Goal: Task Accomplishment & Management: Use online tool/utility

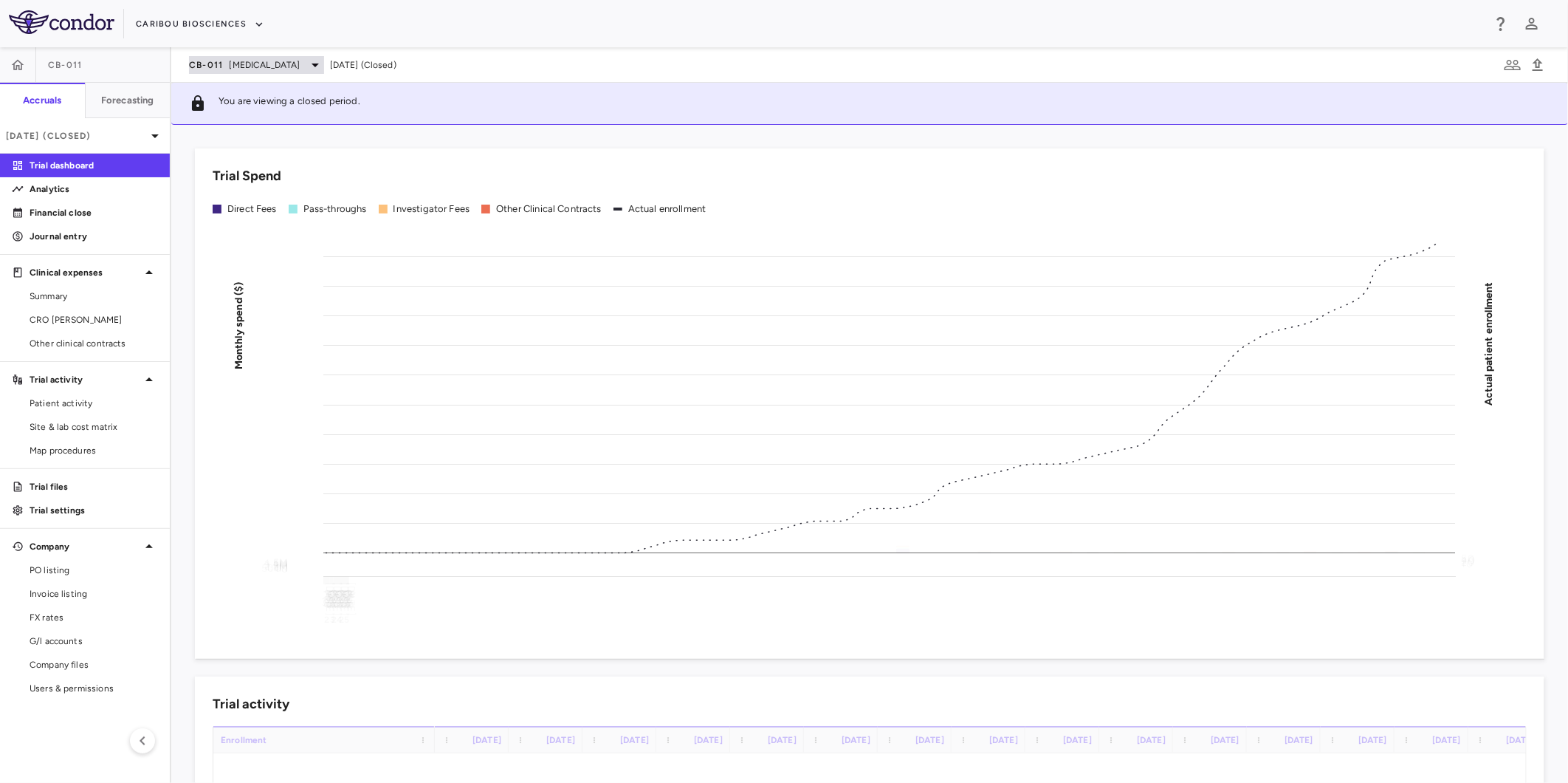
click at [244, 64] on span "[MEDICAL_DATA]" at bounding box center [264, 65] width 71 height 13
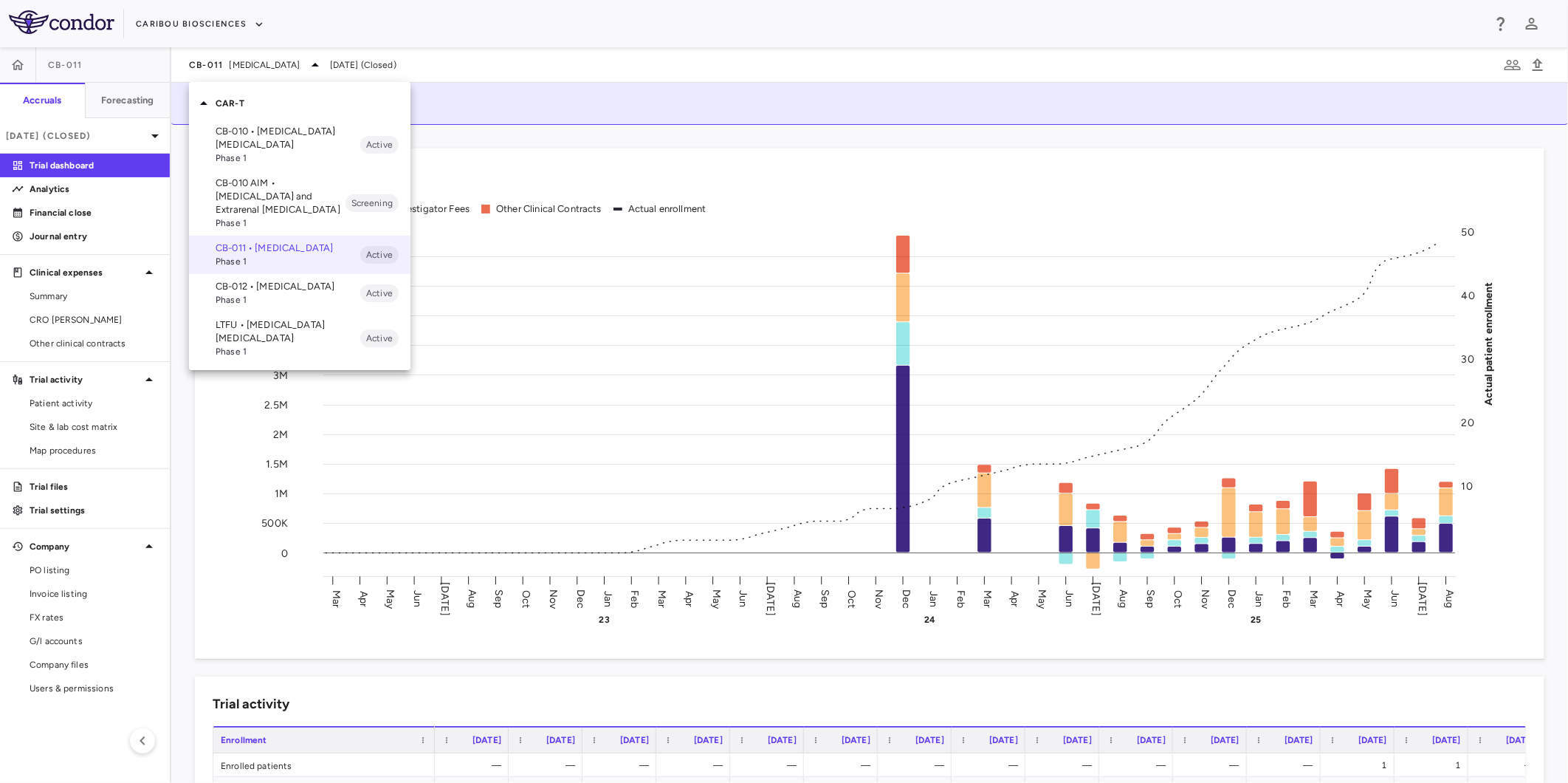
click at [186, 20] on div at bounding box center [784, 391] width 1568 height 783
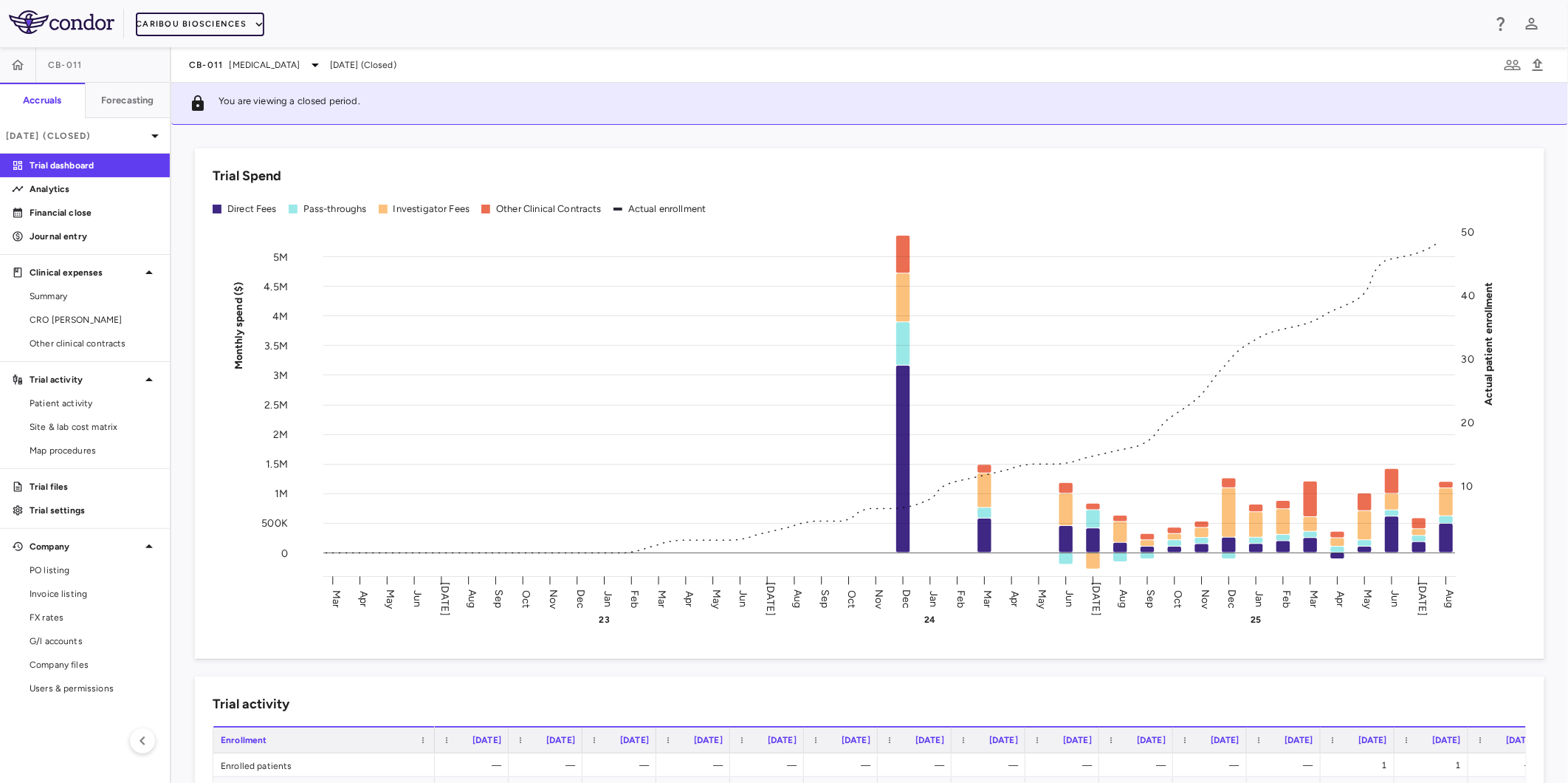
click at [193, 24] on button "Caribou Biosciences" at bounding box center [200, 24] width 128 height 24
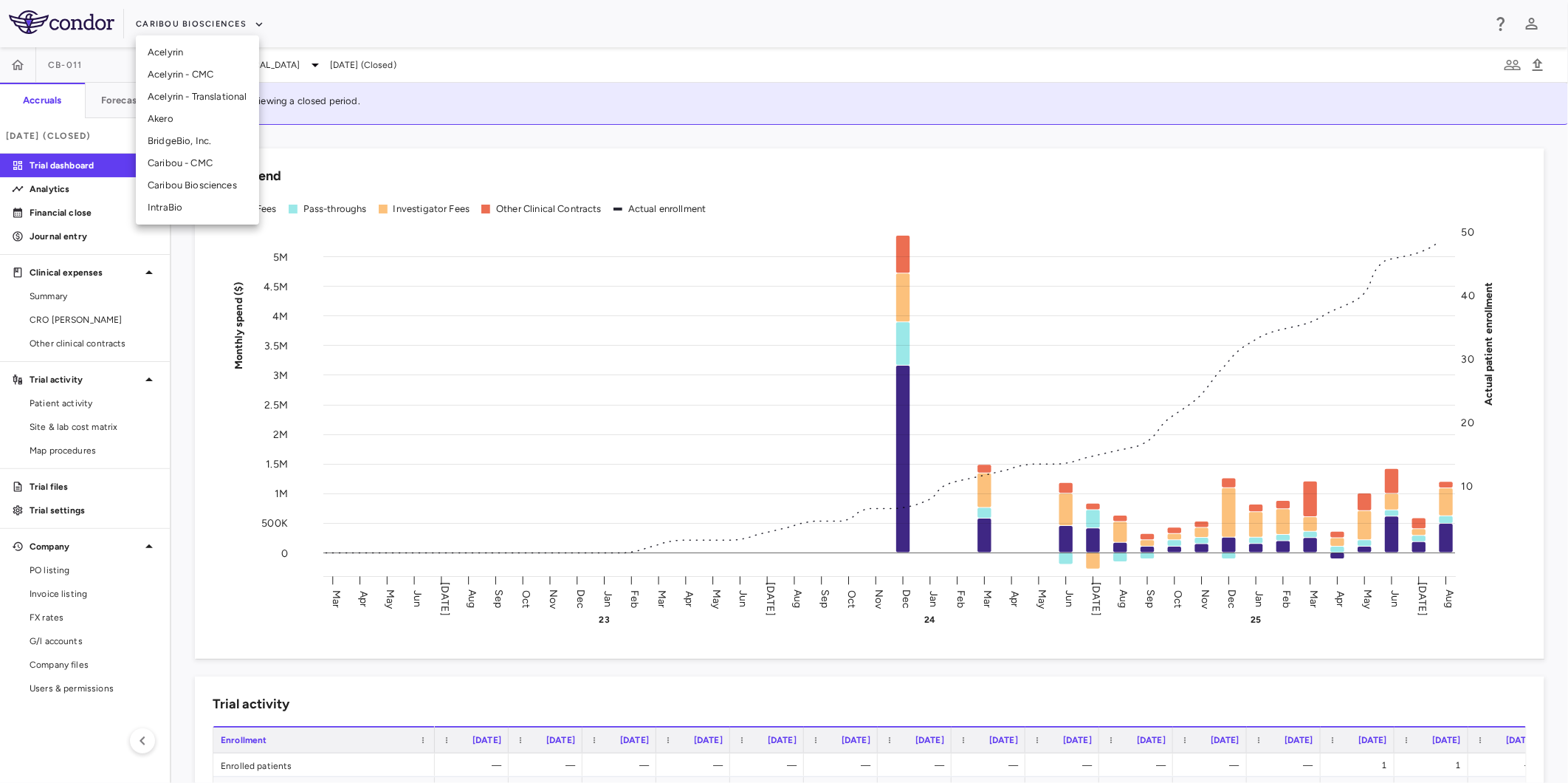
click at [185, 121] on li "Akero" at bounding box center [198, 119] width 124 height 22
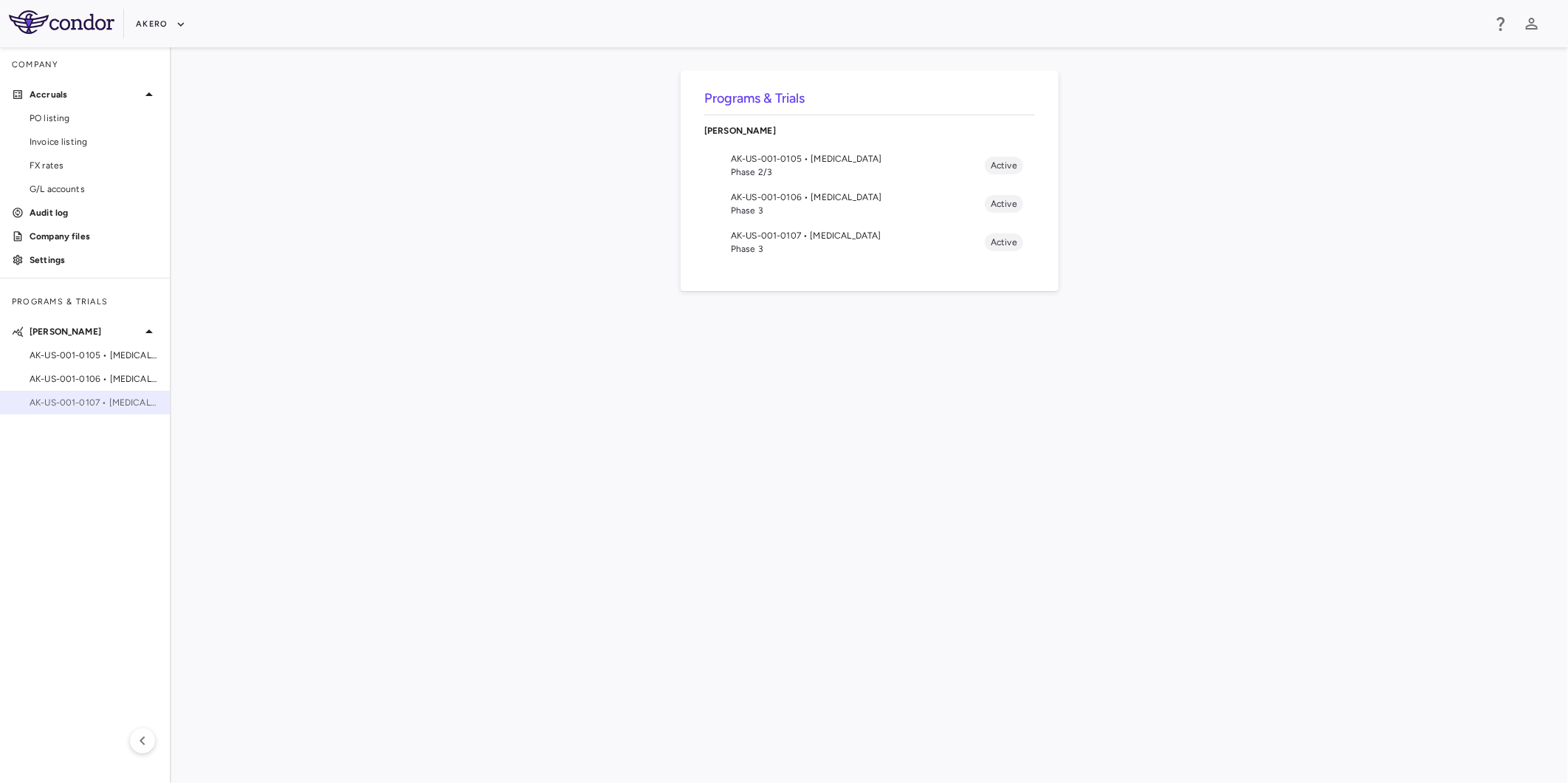
click at [105, 399] on span "AK-US-001-0107 • Nonalcoholic Steatohepatitis" at bounding box center [93, 402] width 128 height 13
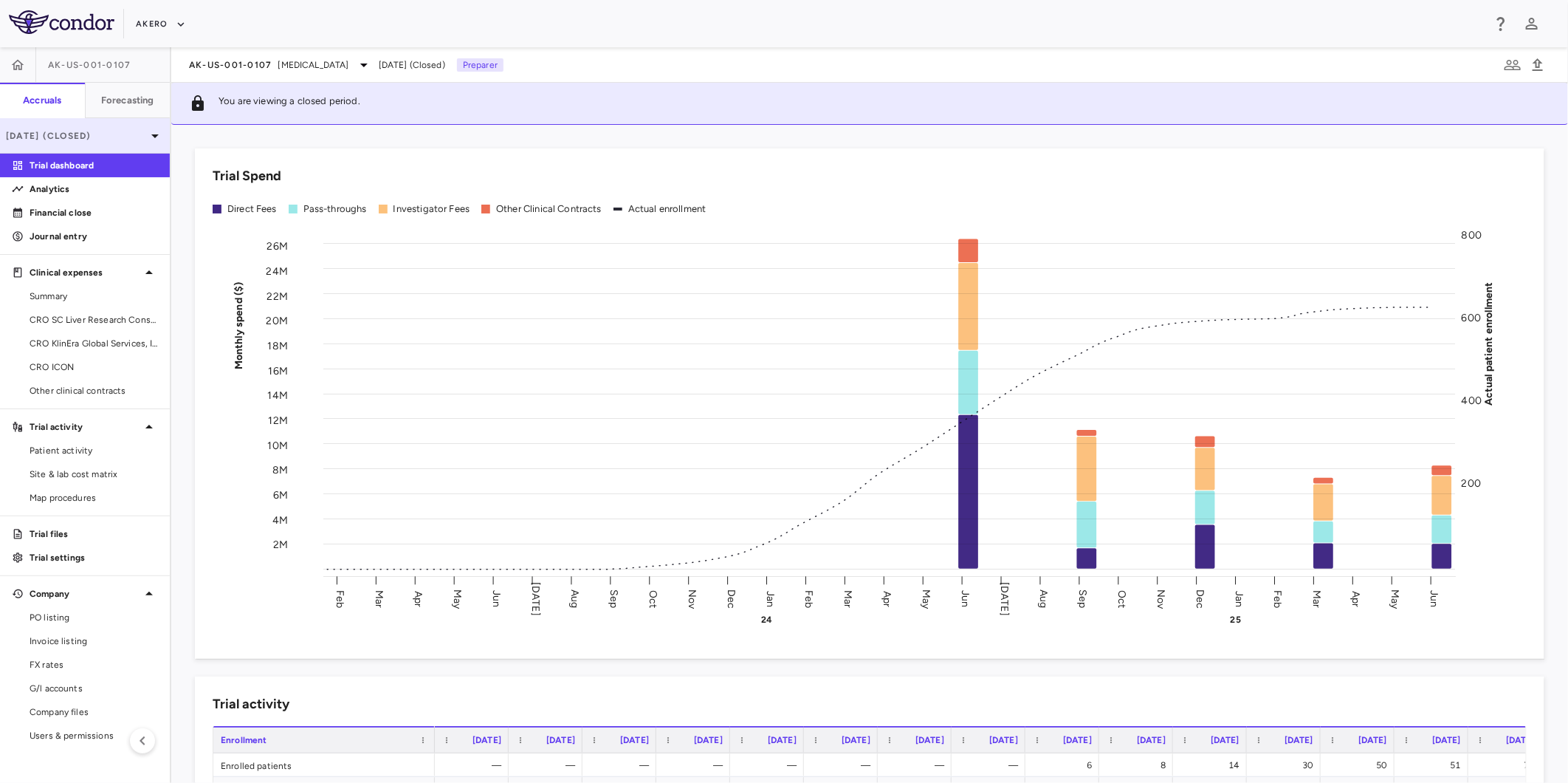
click at [60, 130] on p "Jun 2025 (Closed)" at bounding box center [76, 136] width 141 height 13
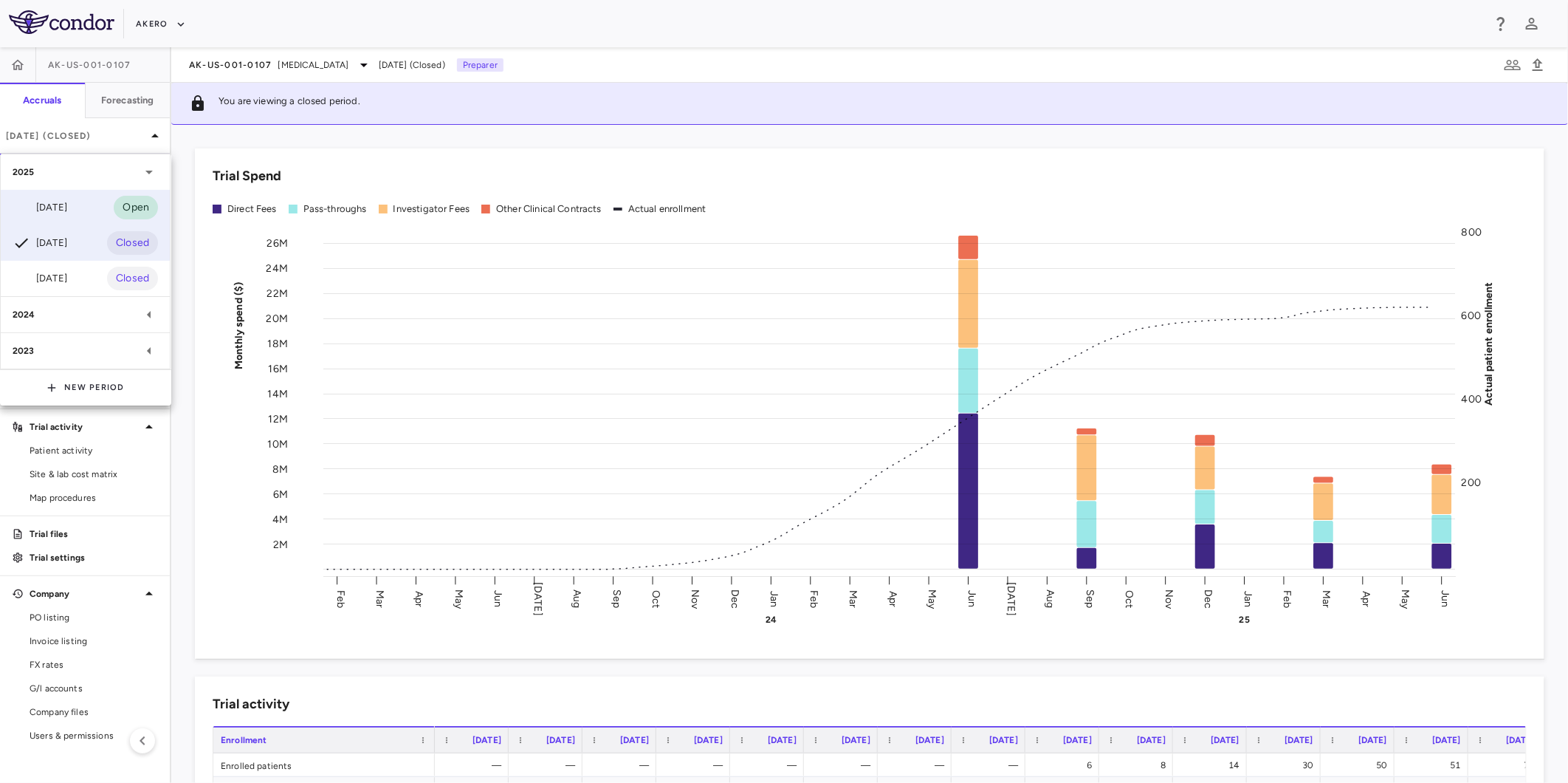
click at [67, 202] on div "Sep 2025" at bounding box center [39, 207] width 54 height 18
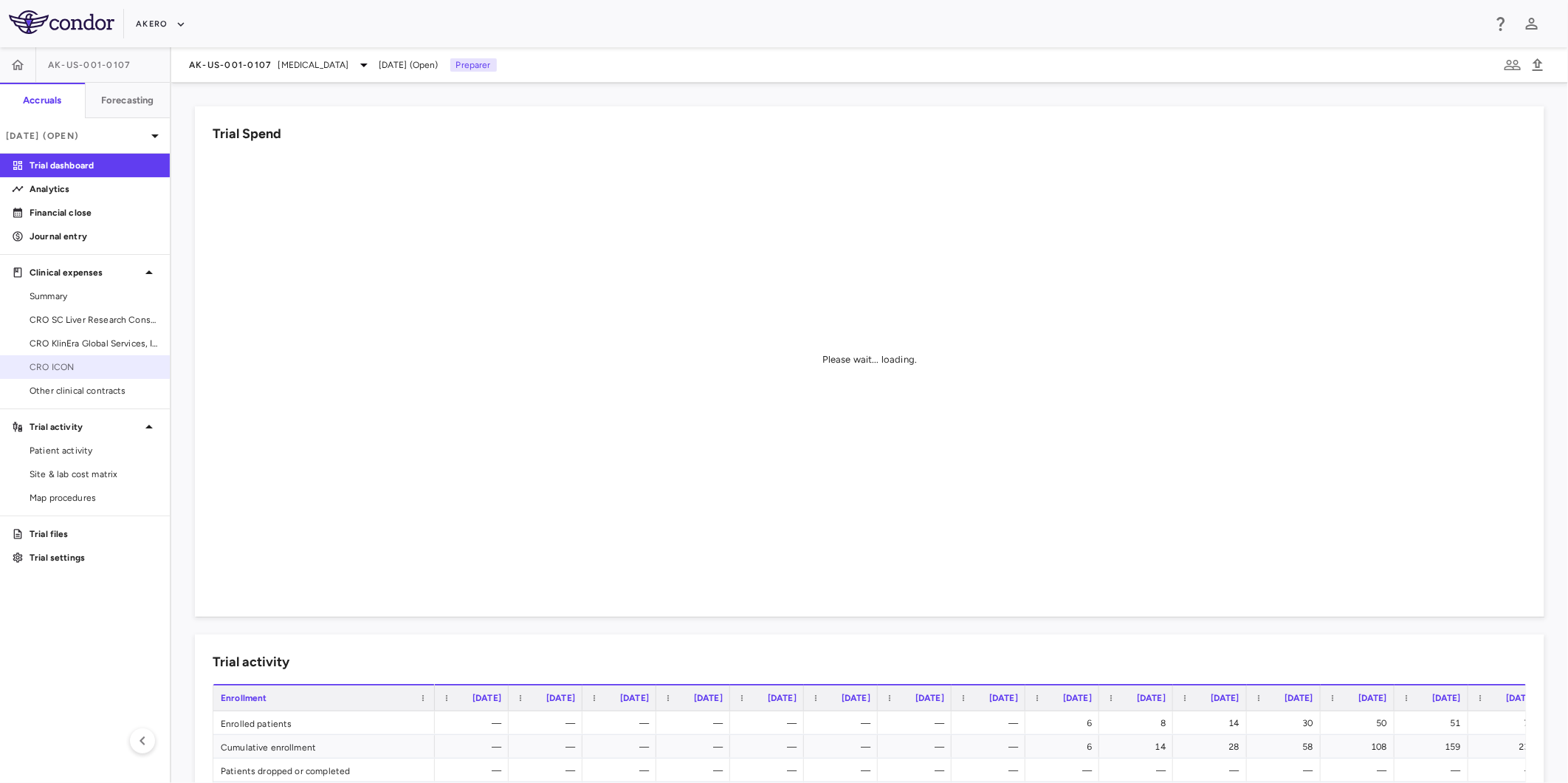
click at [93, 358] on link "CRO ICON" at bounding box center [85, 367] width 170 height 22
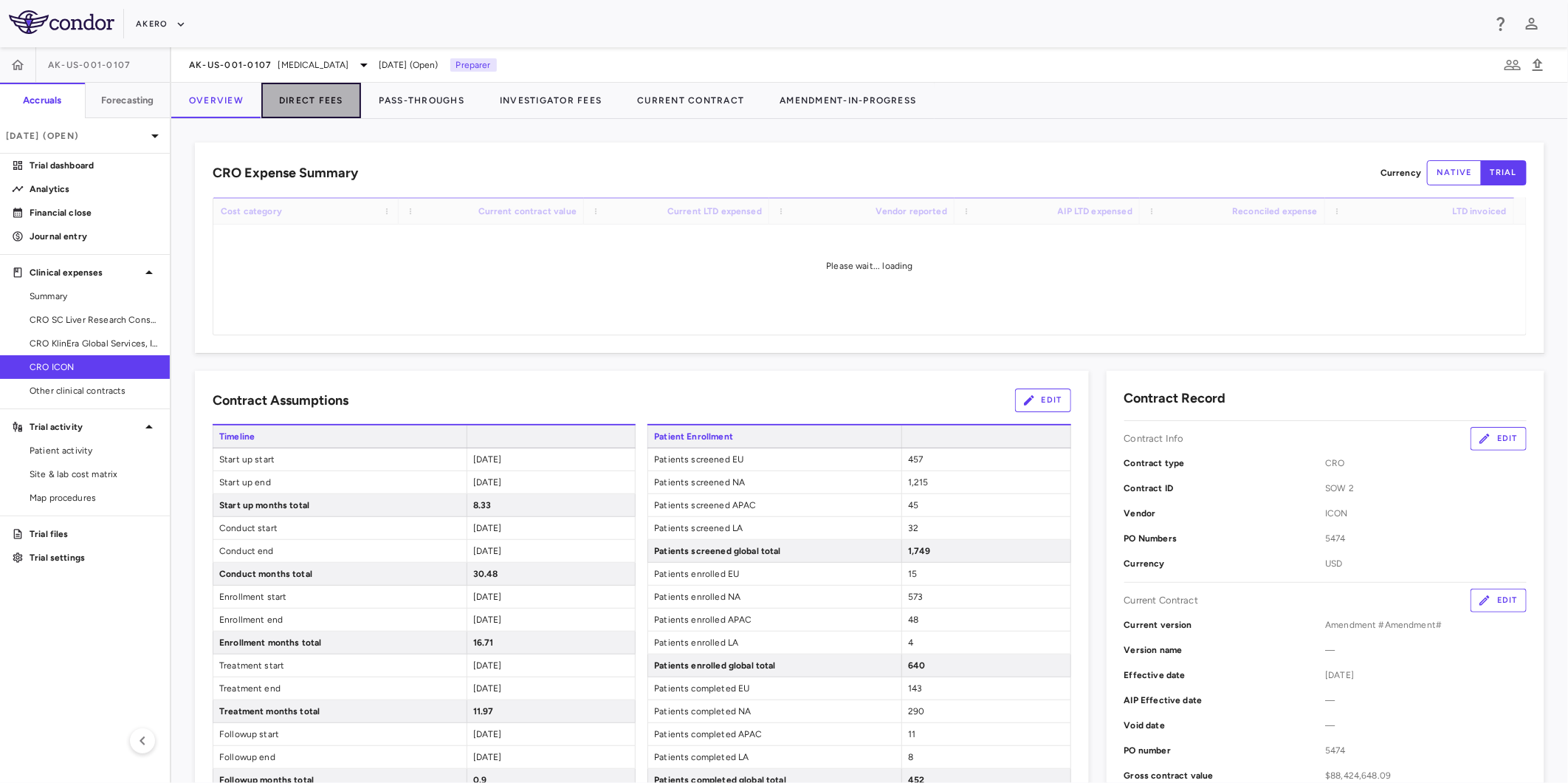
click at [295, 101] on button "Direct Fees" at bounding box center [311, 101] width 100 height 36
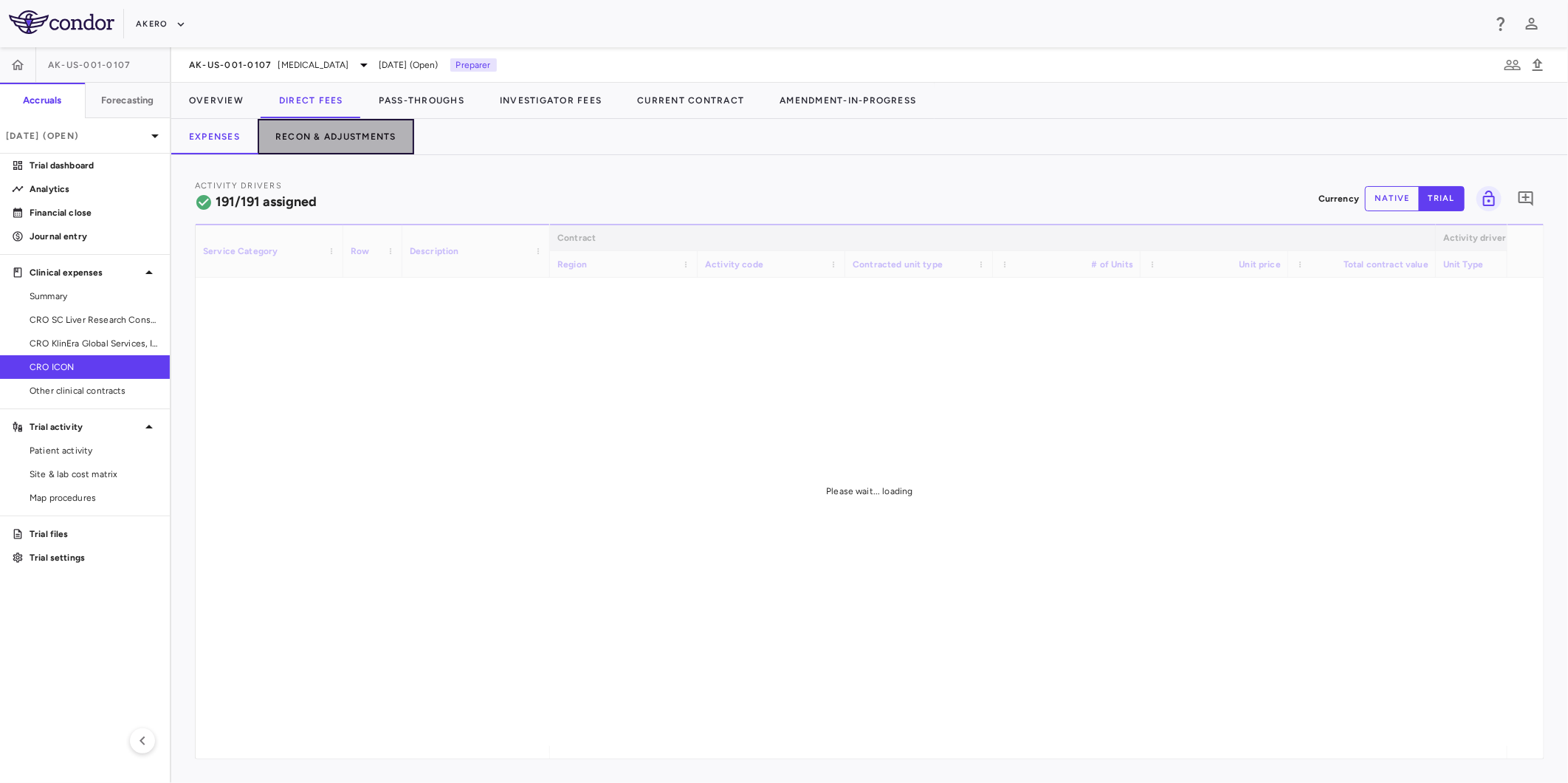
click at [313, 142] on button "Recon & Adjustments" at bounding box center [336, 137] width 157 height 36
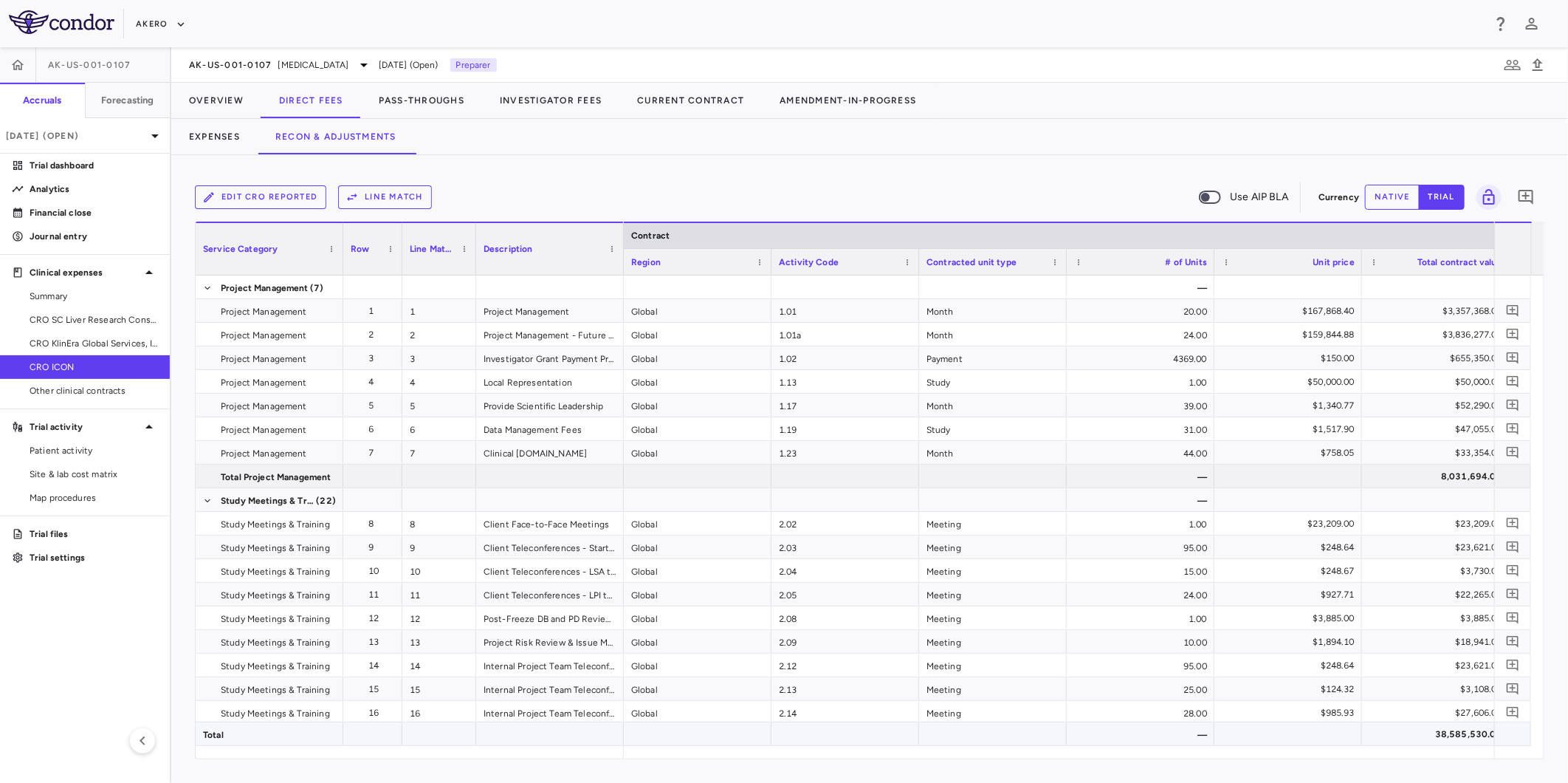
drag, startPoint x: 809, startPoint y: 743, endPoint x: 1170, endPoint y: 746, distance: 361.0
click at [1230, 742] on div "Service Category Row Line Match" at bounding box center [870, 489] width 1349 height 537
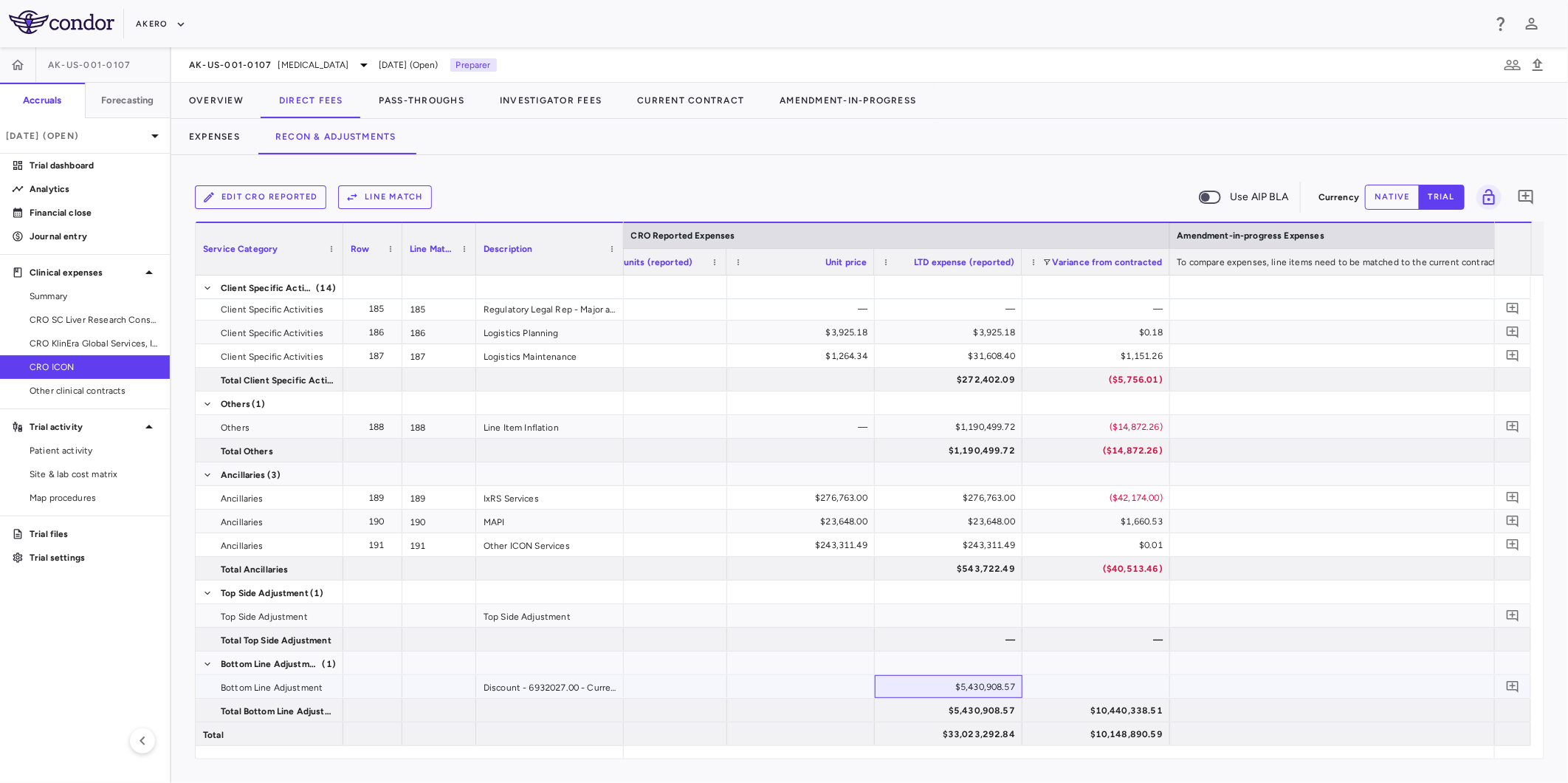
click at [971, 689] on div "$5,430,908.57" at bounding box center [952, 686] width 127 height 24
click at [971, 685] on div "$5,430,908.57" at bounding box center [952, 686] width 127 height 24
click at [971, 685] on div "$5,430,908.57" at bounding box center [952, 686] width 127 height 24
click at [245, 198] on button "Edit CRO reported" at bounding box center [261, 197] width 132 height 24
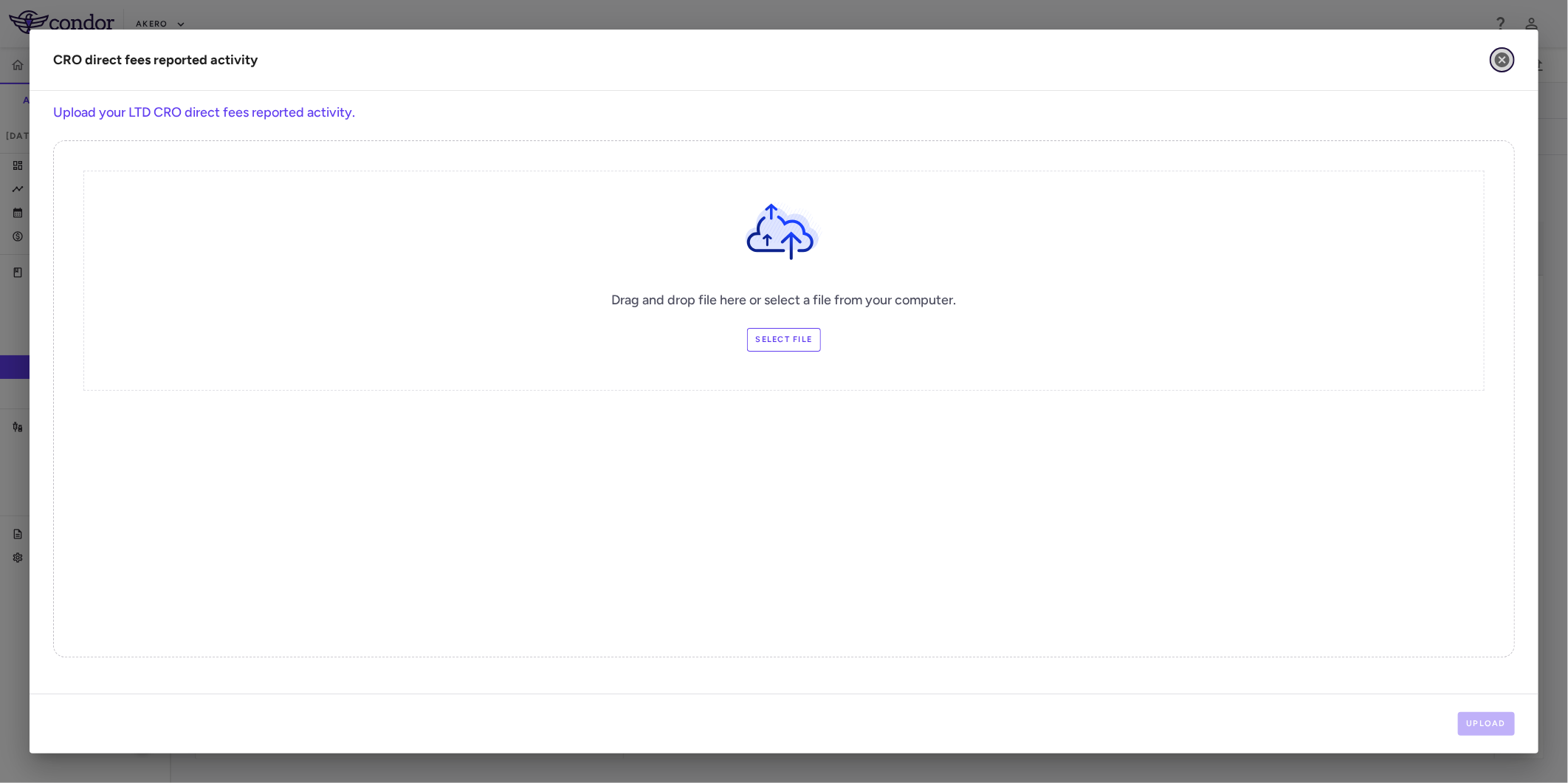
click at [1506, 60] on icon "button" at bounding box center [1502, 59] width 15 height 15
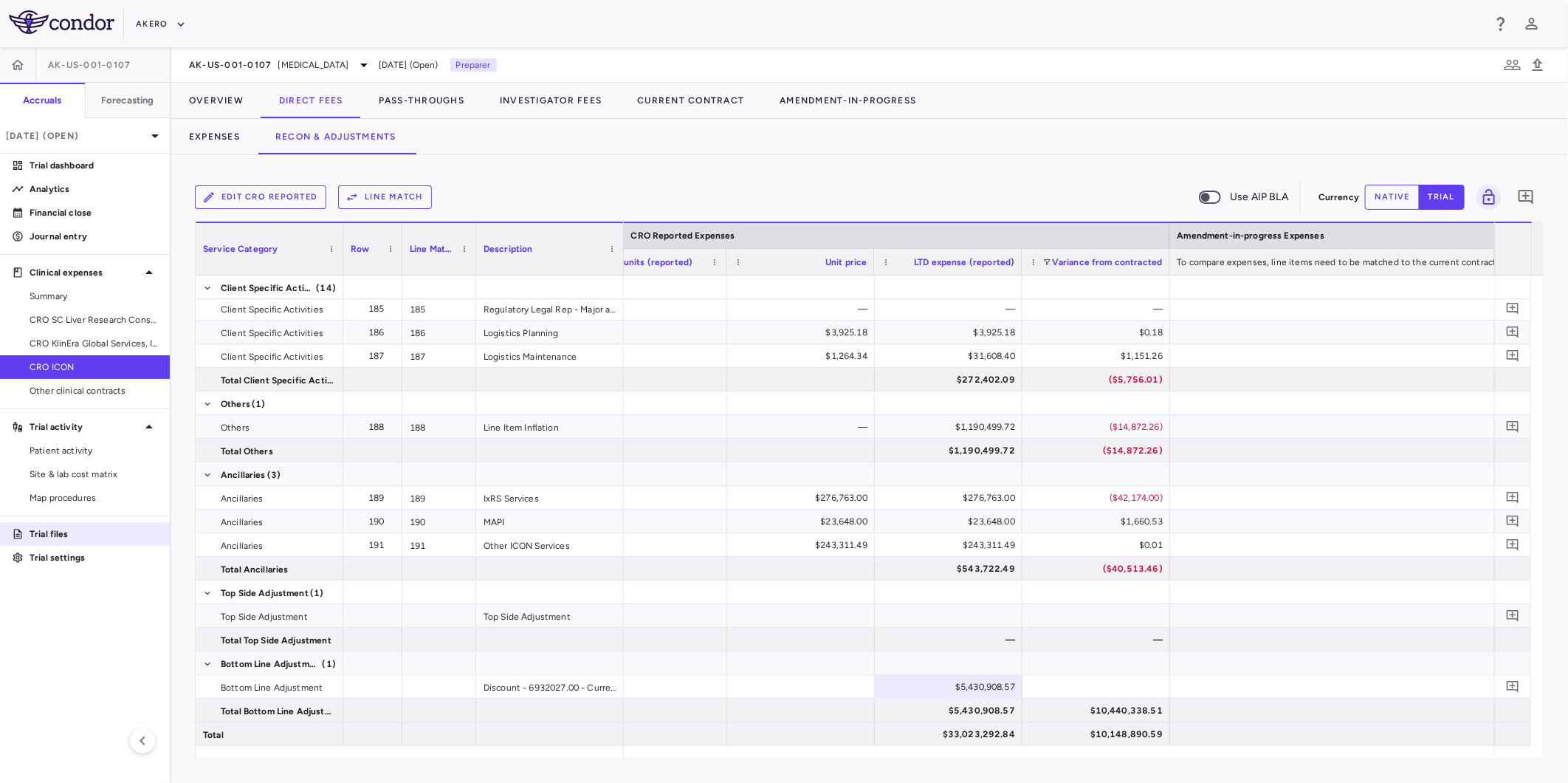
click at [68, 530] on p "Trial files" at bounding box center [93, 534] width 128 height 13
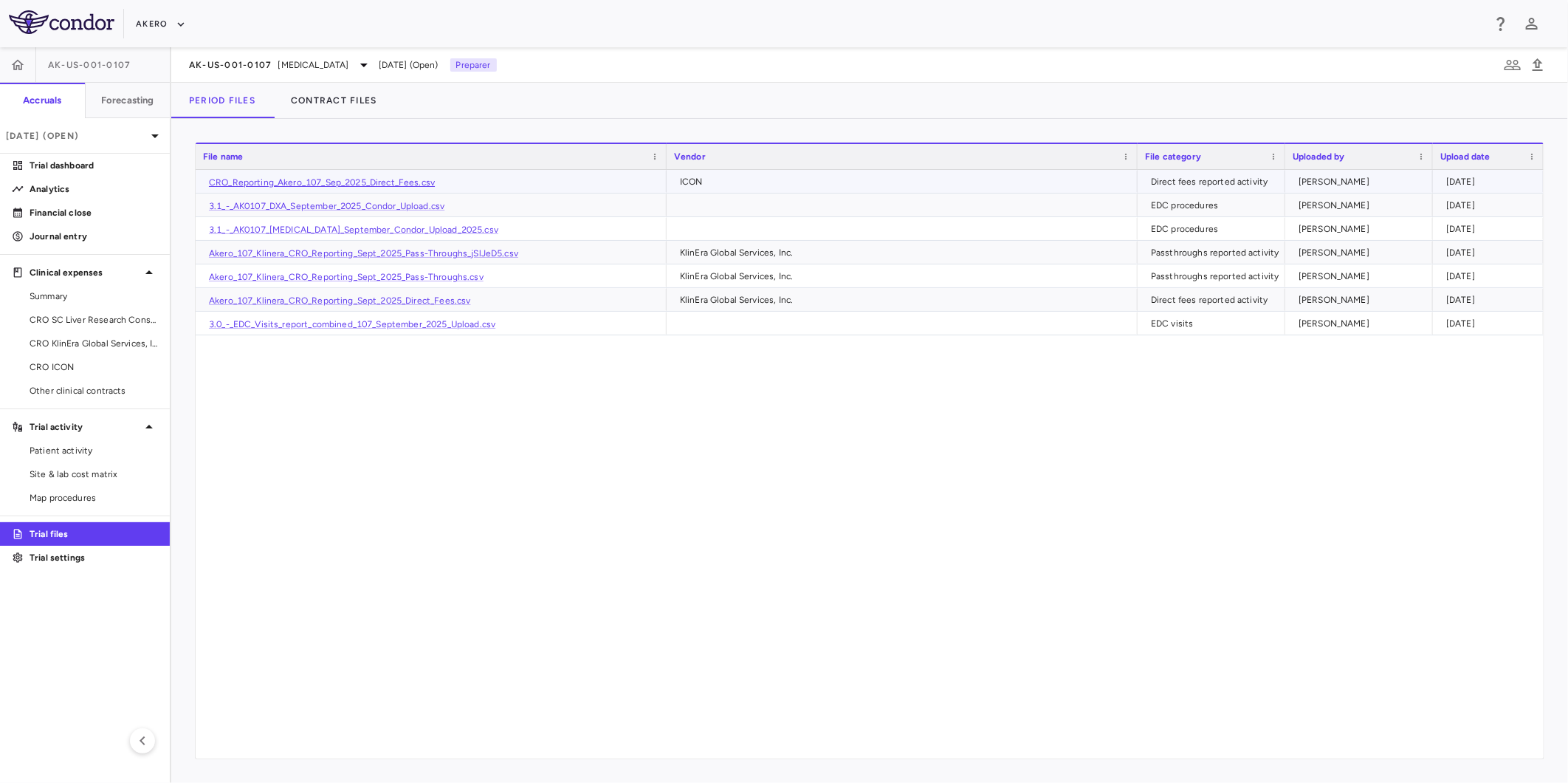
click at [398, 181] on link "CRO_Reporting_Akero_107_Sep_2025_Direct_Fees.csv" at bounding box center [322, 182] width 226 height 11
drag, startPoint x: 56, startPoint y: 360, endPoint x: 119, endPoint y: 403, distance: 76.3
click at [56, 360] on span "CRO ICON" at bounding box center [93, 367] width 128 height 13
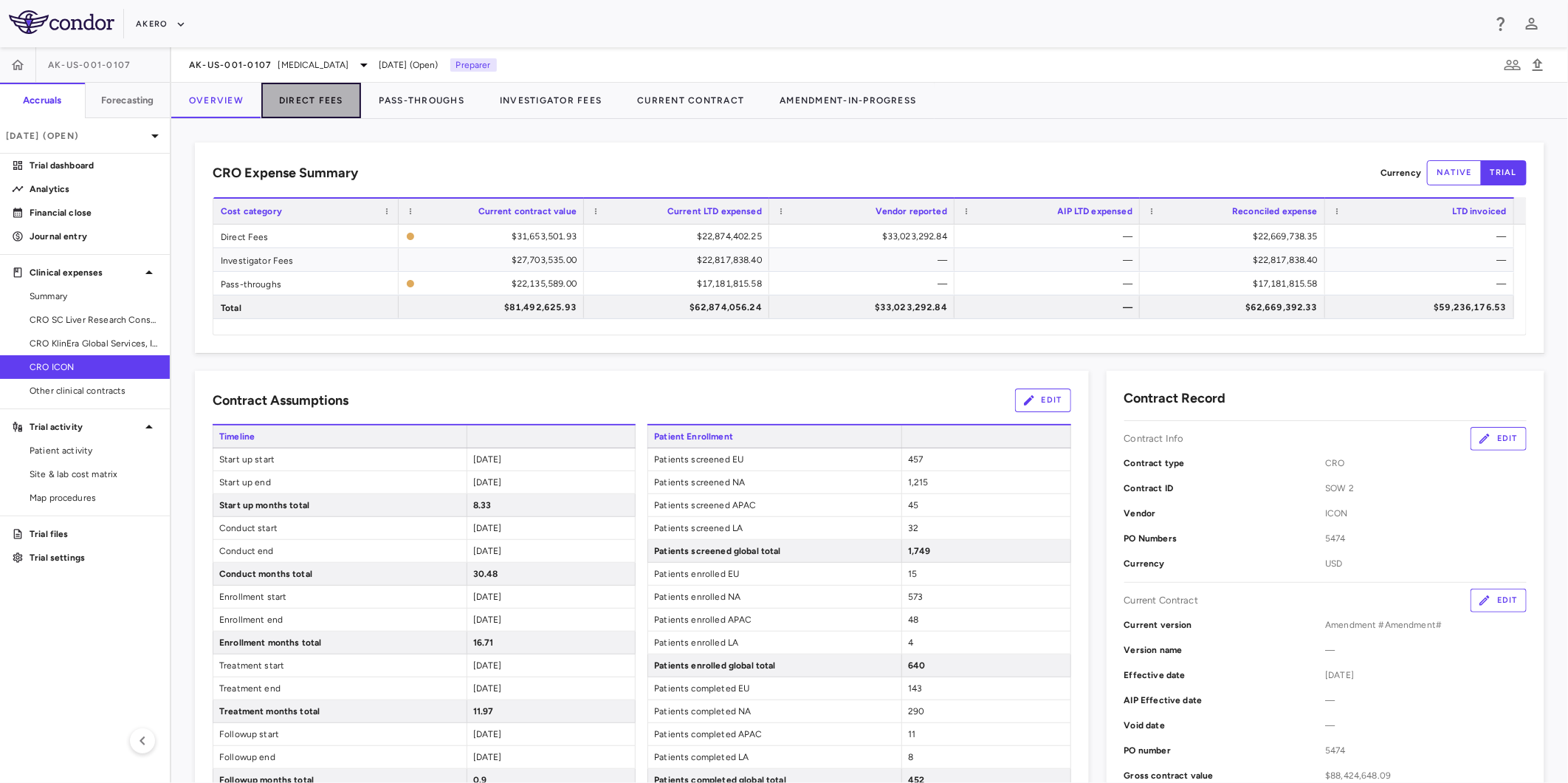
click at [313, 109] on button "Direct Fees" at bounding box center [311, 101] width 100 height 36
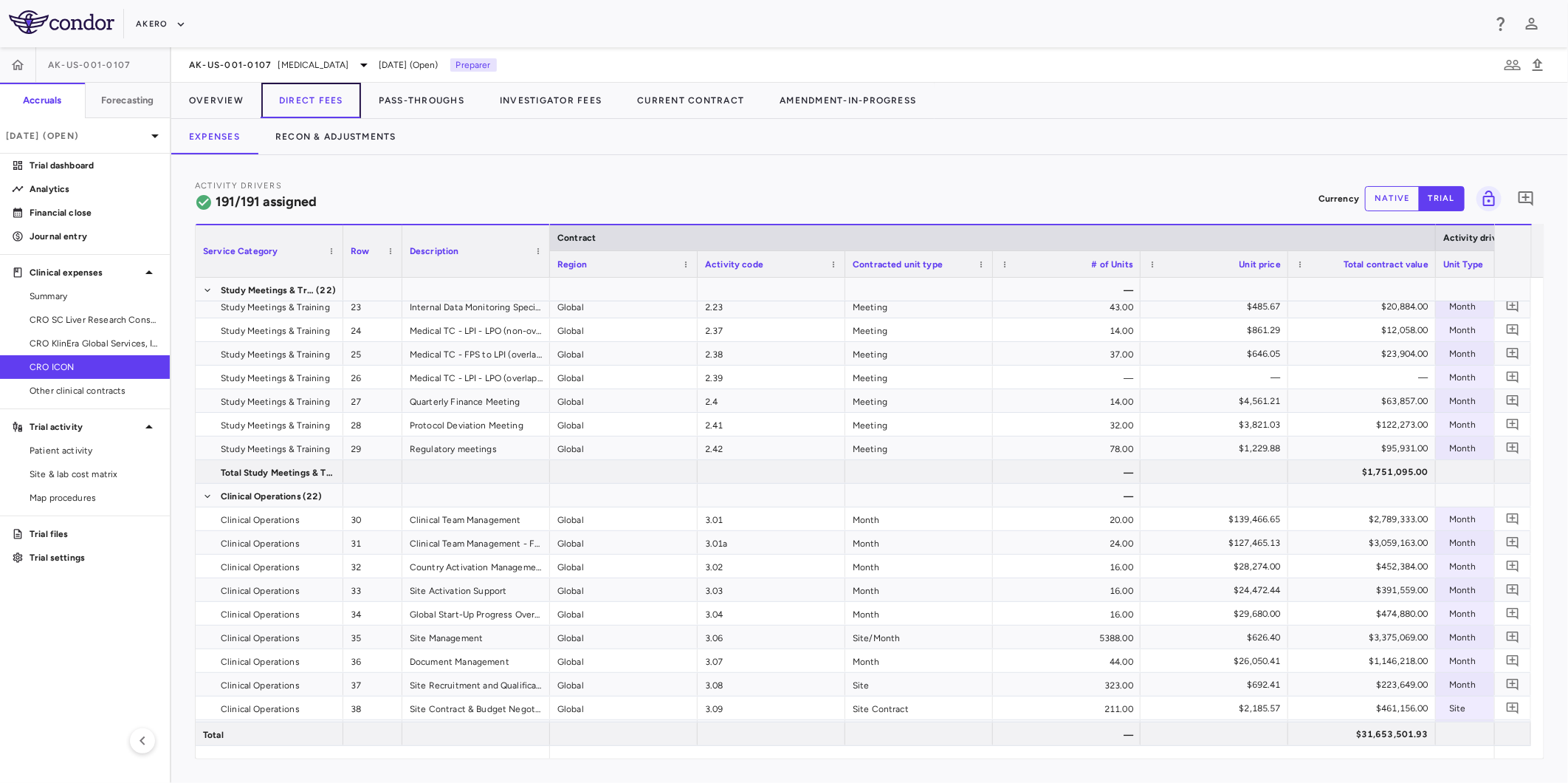
scroll to position [1067, 0]
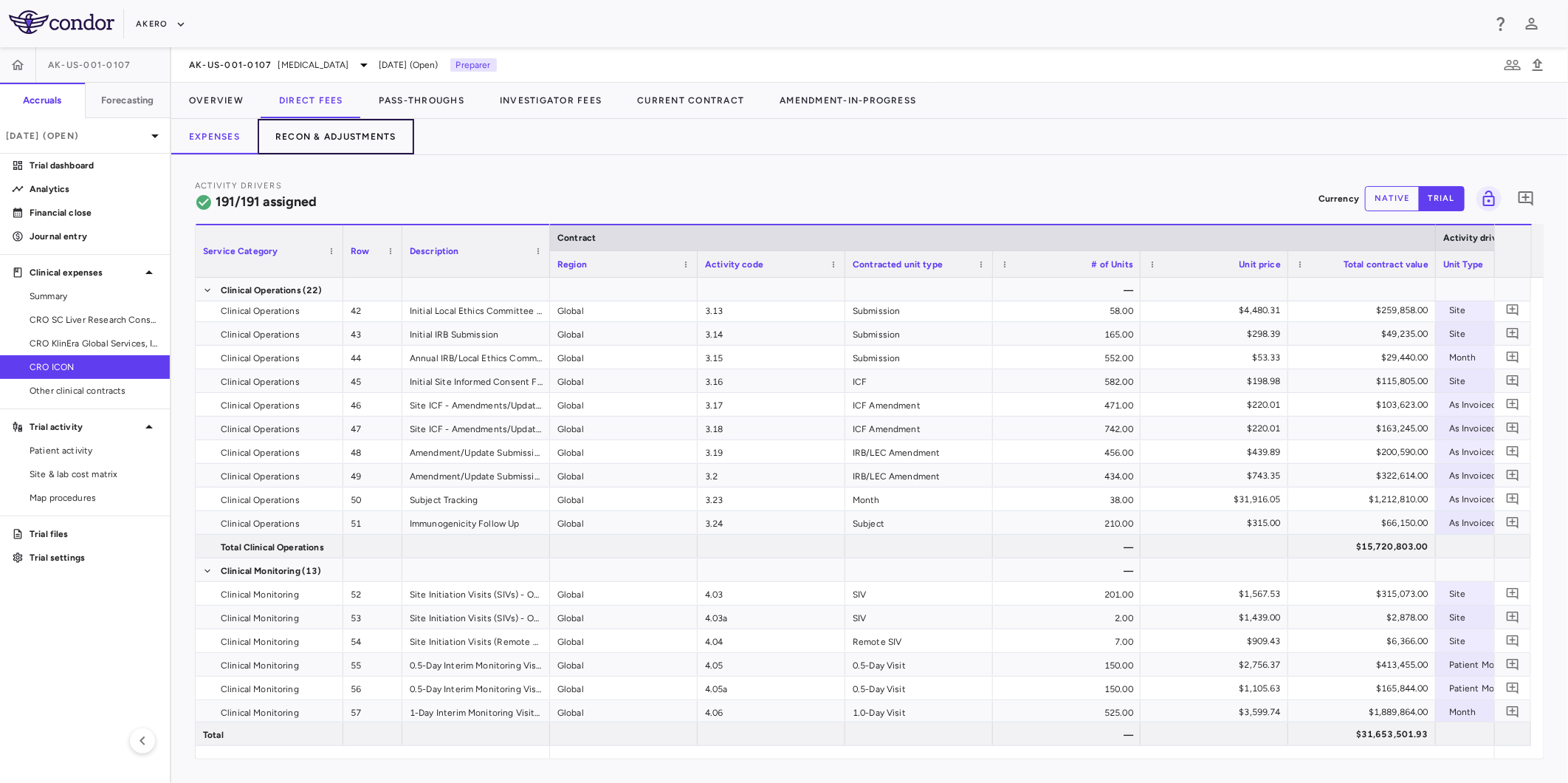
click at [316, 136] on button "Recon & Adjustments" at bounding box center [336, 137] width 157 height 36
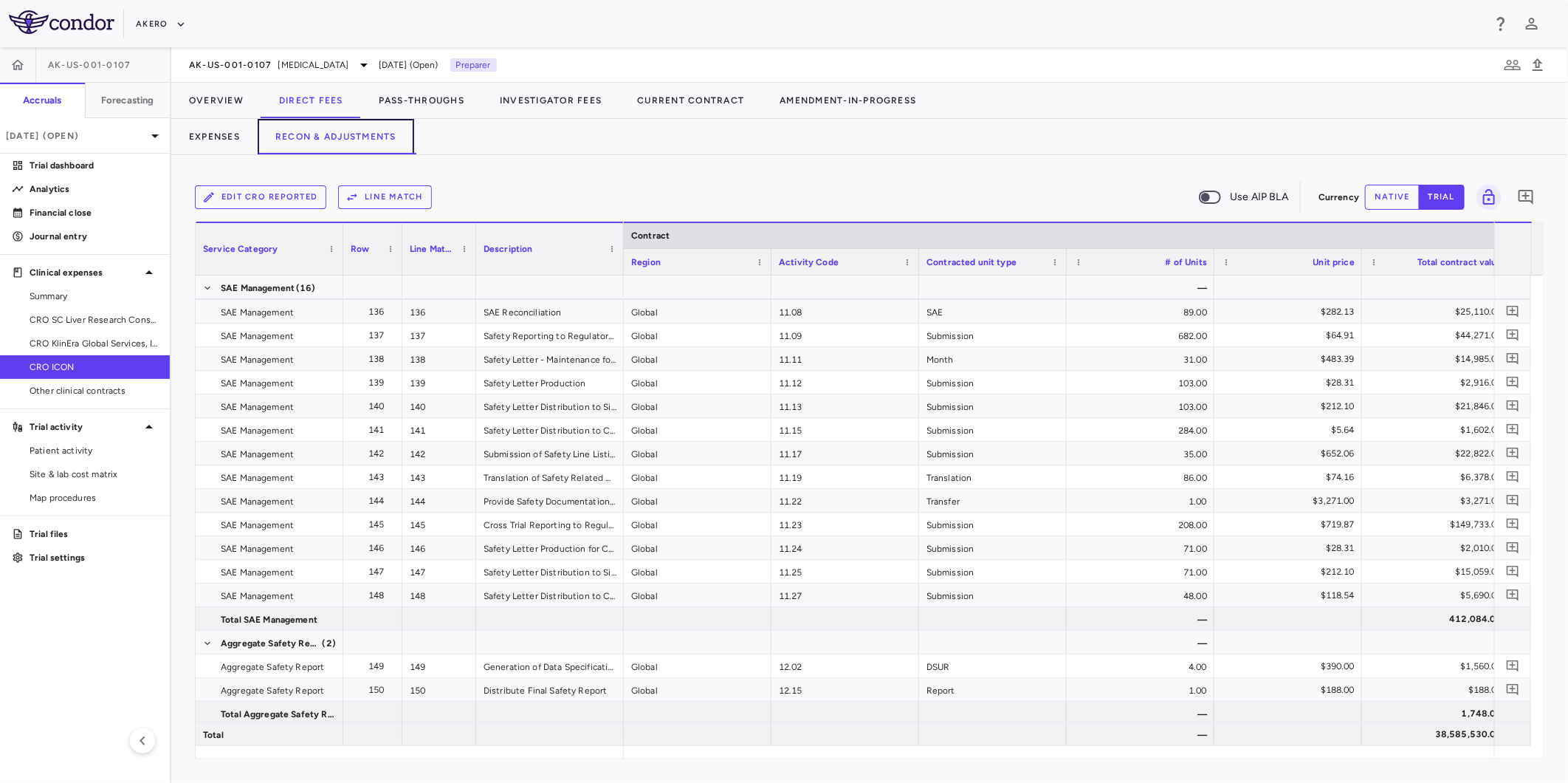
scroll to position [3776, 0]
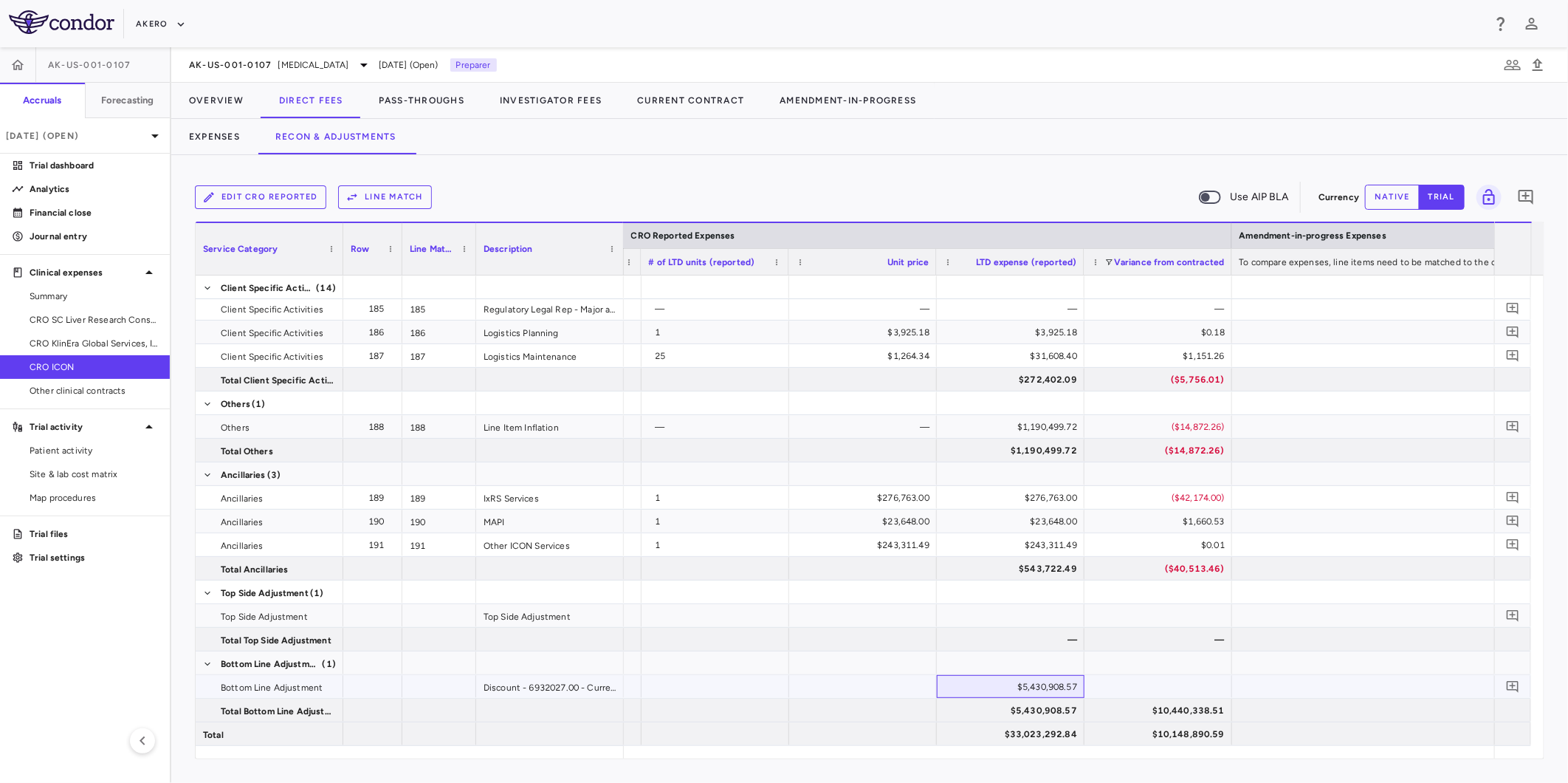
click at [1047, 687] on div "$5,430,908.57" at bounding box center [1014, 686] width 127 height 24
click at [1392, 196] on button "native" at bounding box center [1392, 197] width 54 height 25
click at [999, 682] on div "$5,430,908.57" at bounding box center [1014, 686] width 127 height 24
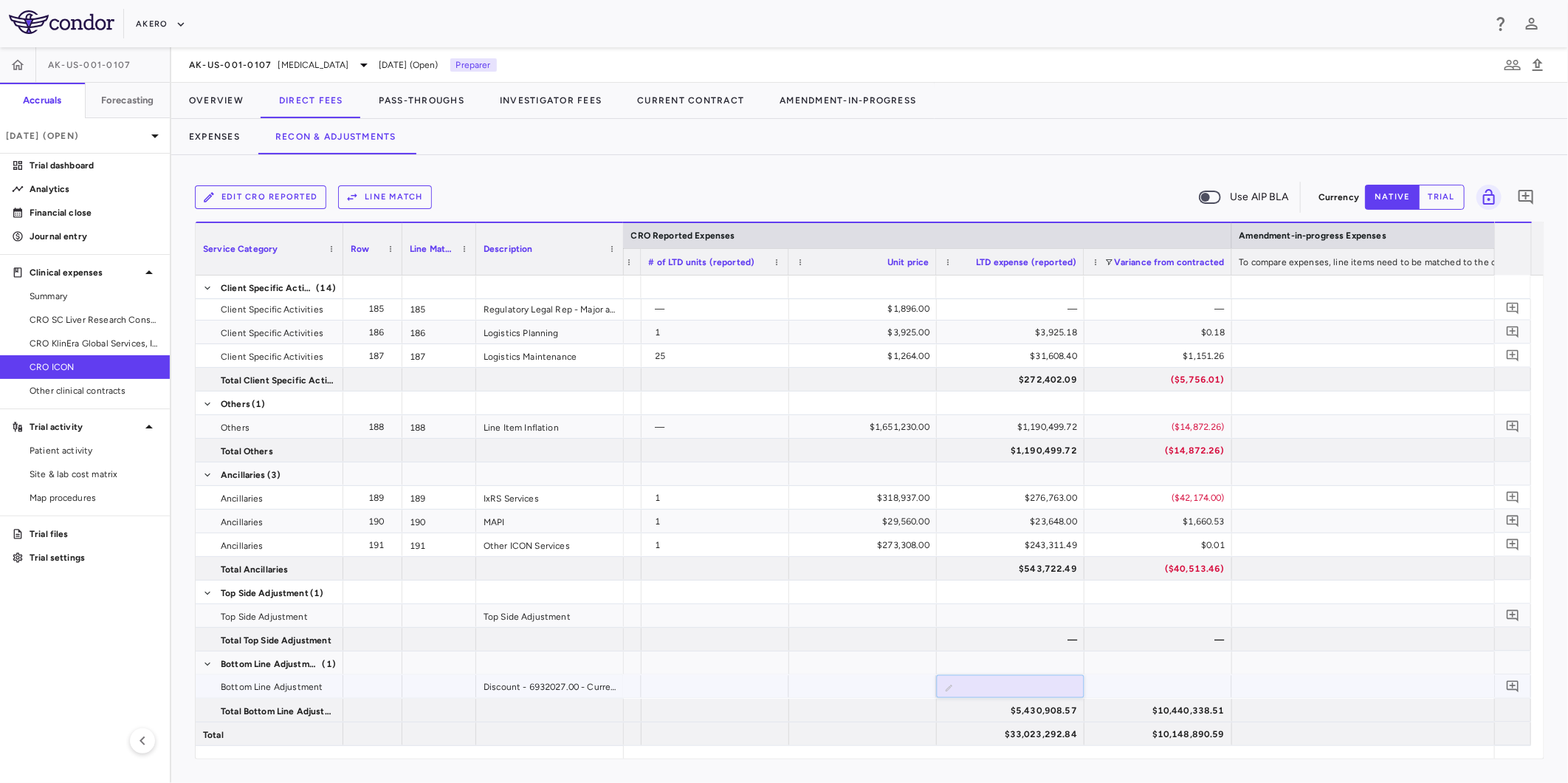
click at [1001, 682] on input "**********" at bounding box center [1022, 688] width 124 height 24
type input "**********"
click at [1039, 659] on div at bounding box center [1010, 663] width 132 height 21
click at [219, 133] on button "Expenses" at bounding box center [215, 137] width 86 height 36
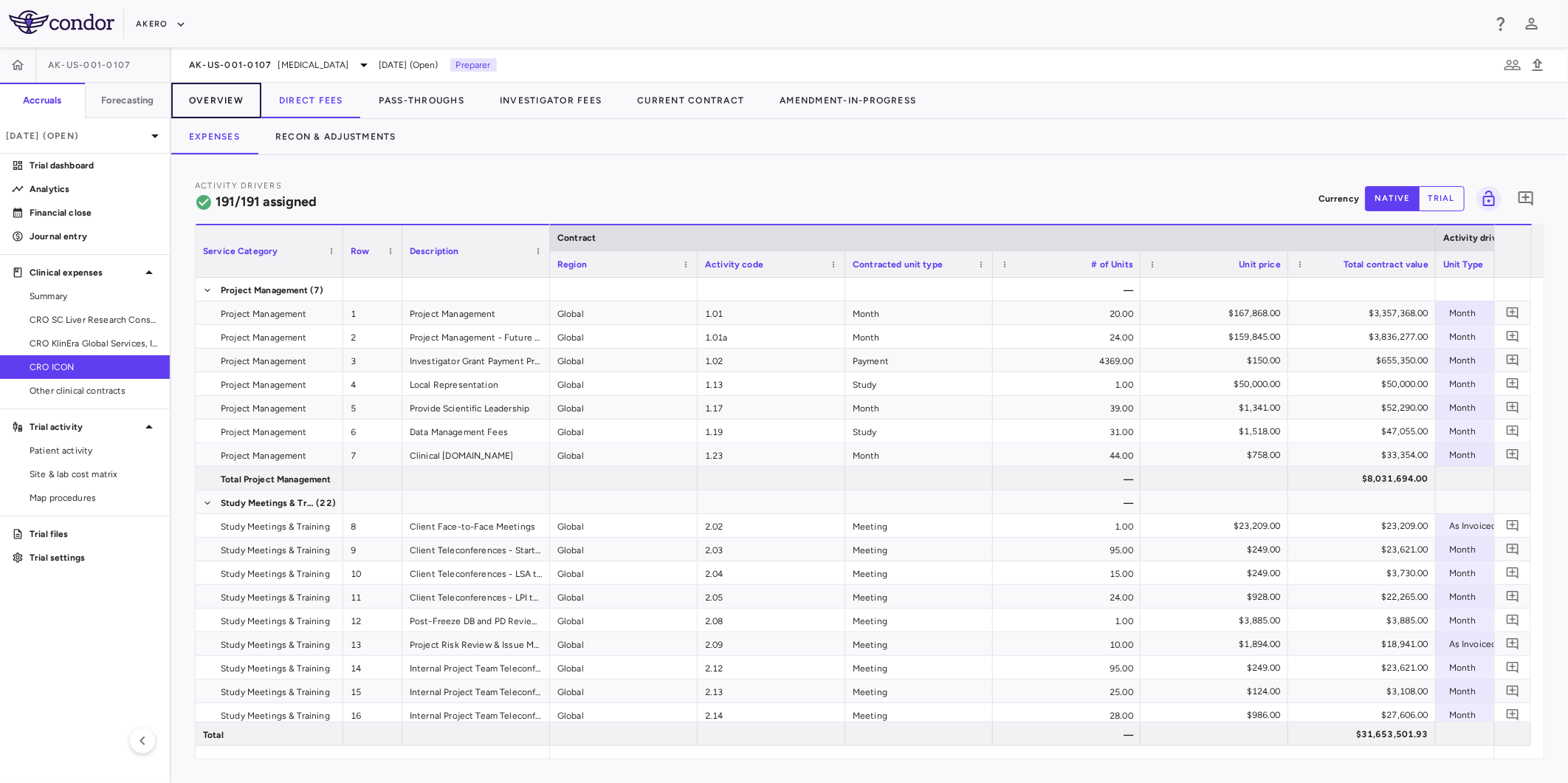
click at [224, 94] on button "Overview" at bounding box center [216, 101] width 90 height 36
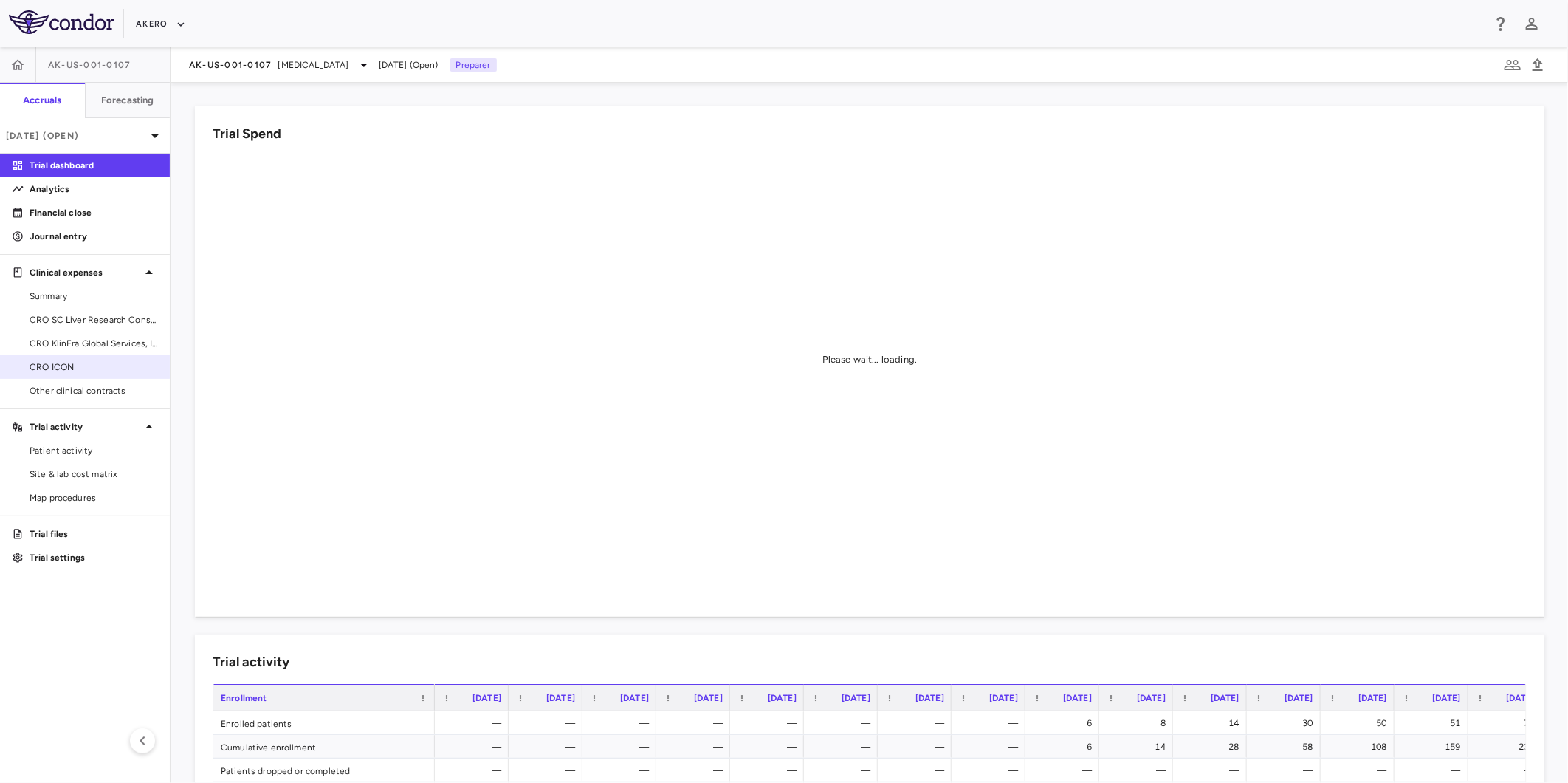
drag, startPoint x: 104, startPoint y: 358, endPoint x: 146, endPoint y: 363, distance: 42.3
click at [104, 358] on link "CRO ICON" at bounding box center [85, 367] width 170 height 22
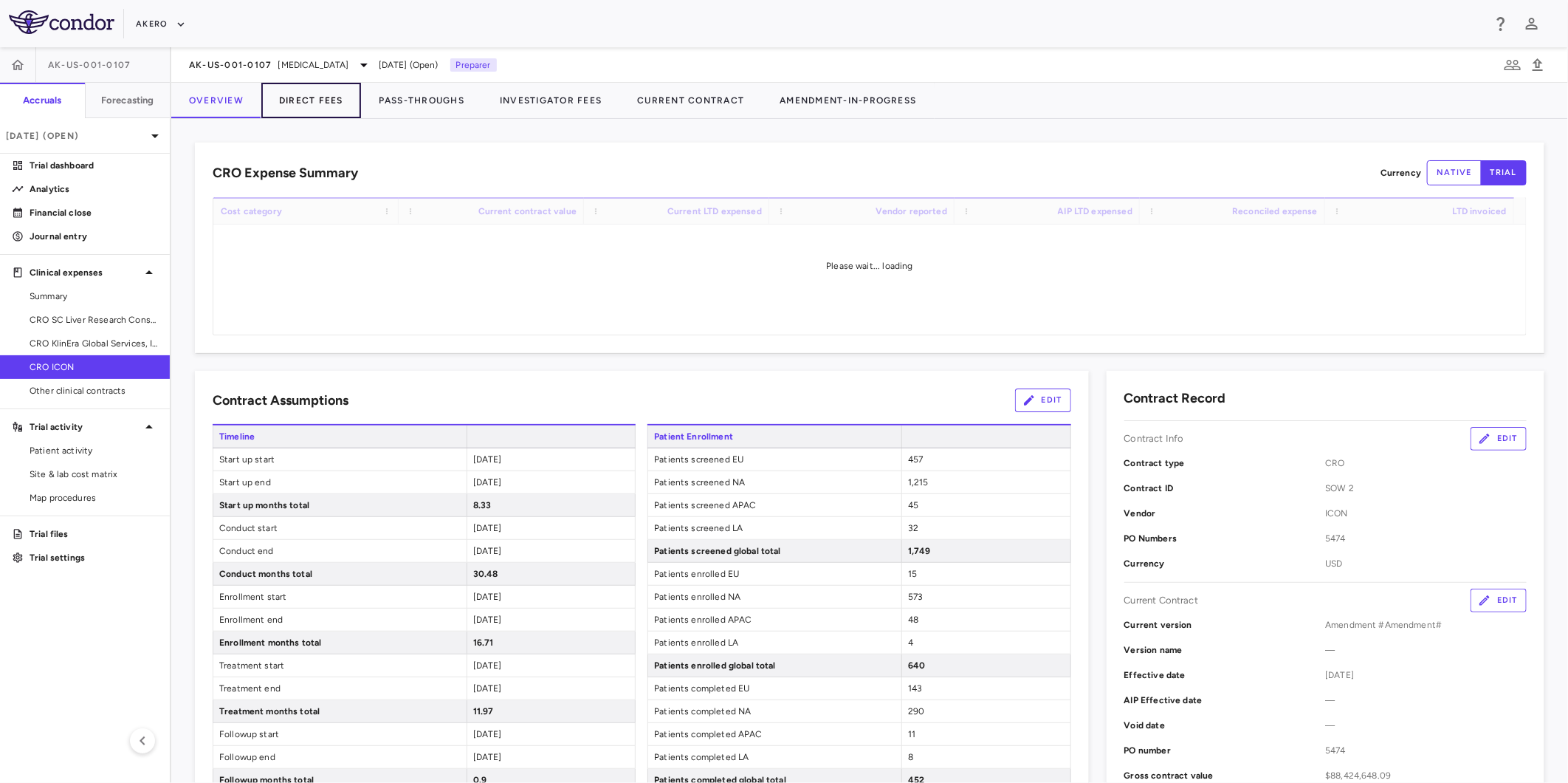
click at [315, 108] on button "Direct Fees" at bounding box center [311, 101] width 100 height 36
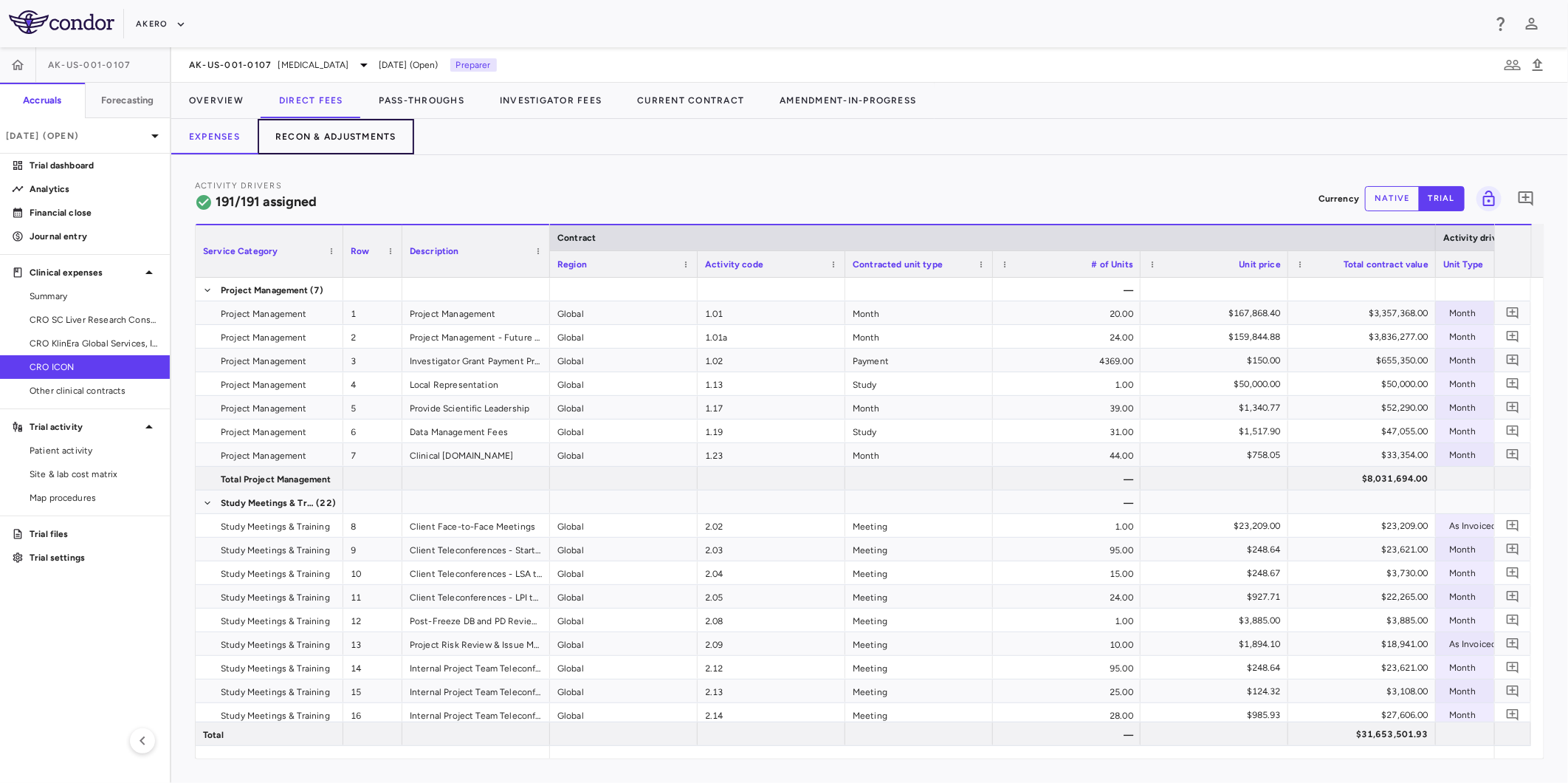
click at [345, 146] on button "Recon & Adjustments" at bounding box center [336, 137] width 157 height 36
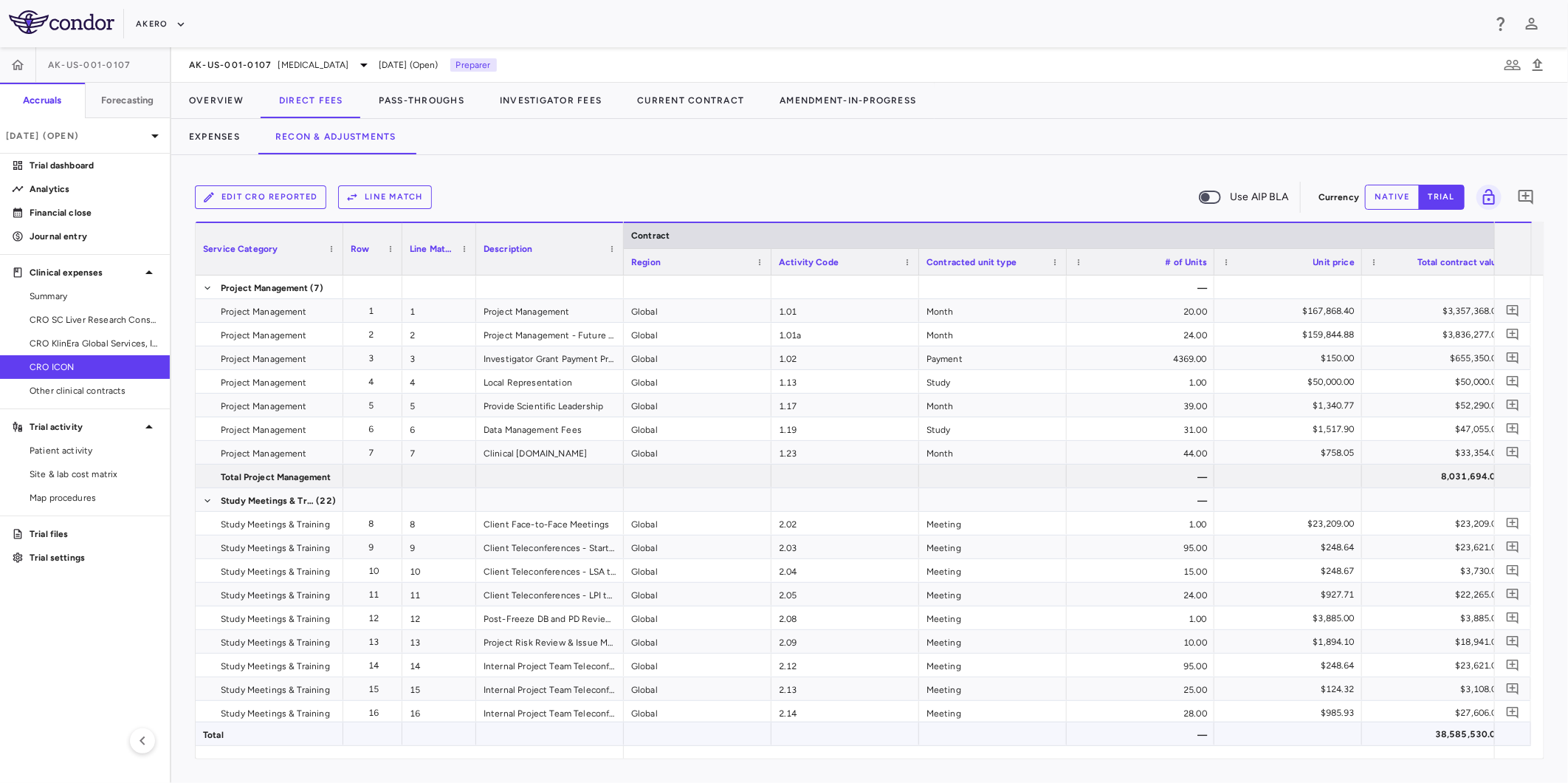
drag, startPoint x: 772, startPoint y: 746, endPoint x: 1213, endPoint y: 743, distance: 441.0
click at [1301, 742] on div "Service Category Row Line Match" at bounding box center [870, 489] width 1349 height 537
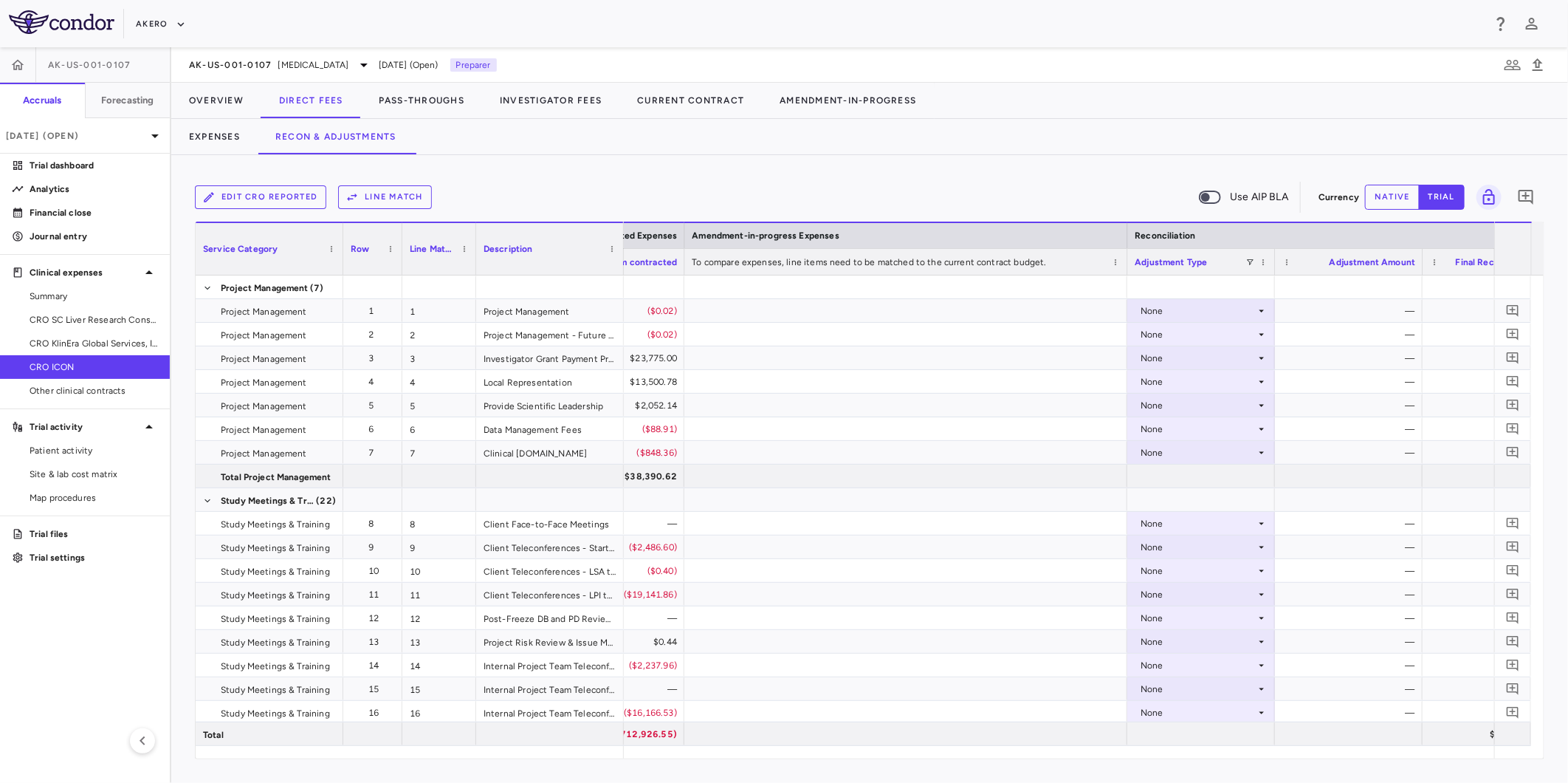
click at [1383, 205] on button "native" at bounding box center [1392, 197] width 54 height 25
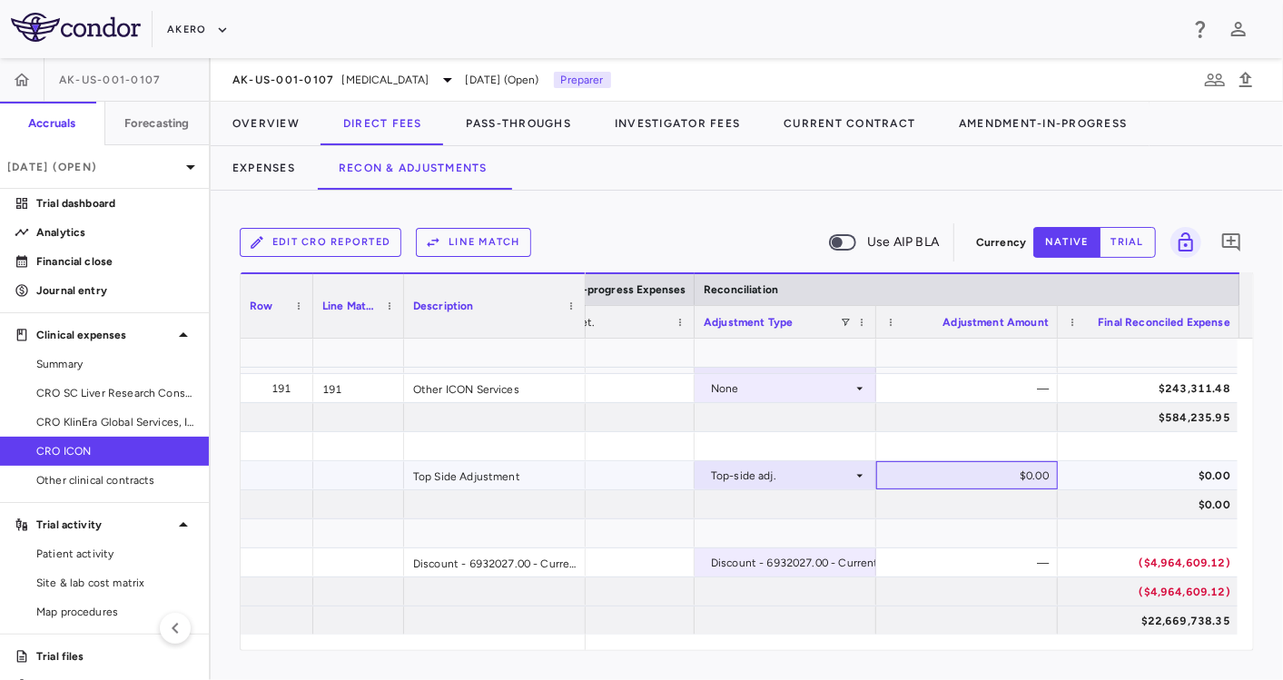
click at [986, 477] on div "$0.00" at bounding box center [971, 475] width 156 height 29
click at [995, 474] on input "*******" at bounding box center [981, 477] width 153 height 30
paste input "number"
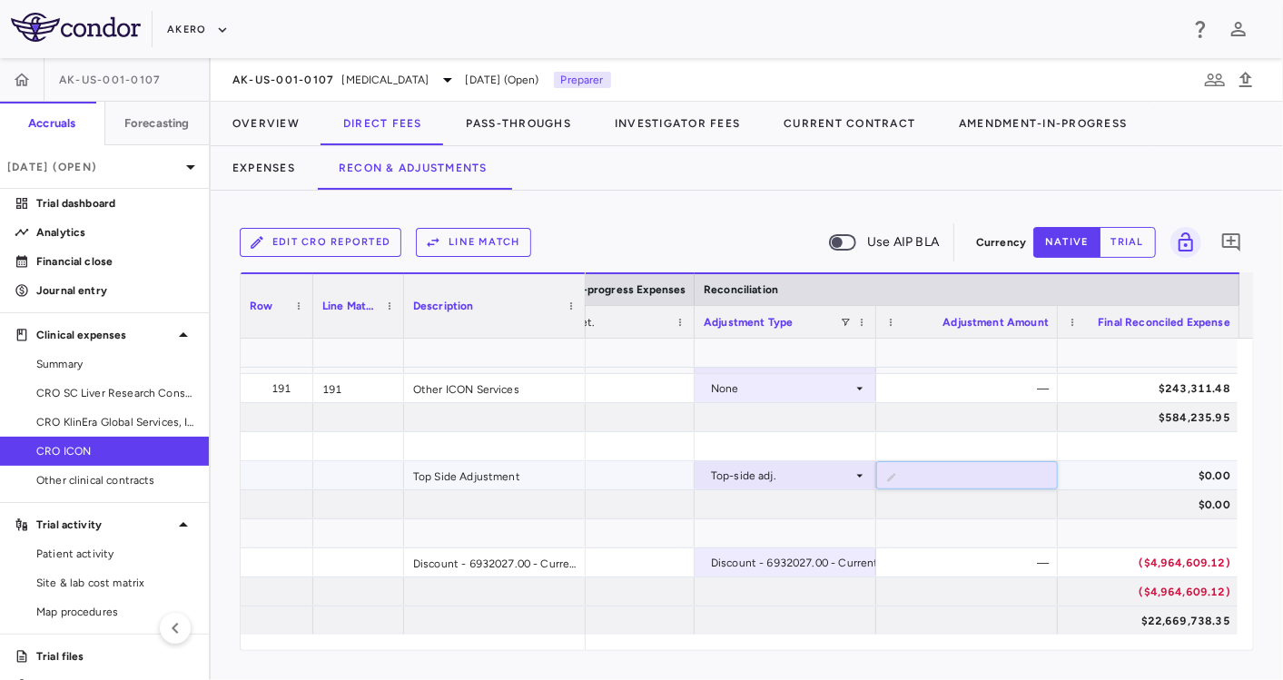
click at [986, 482] on input "******" at bounding box center [981, 477] width 153 height 30
type input "*******"
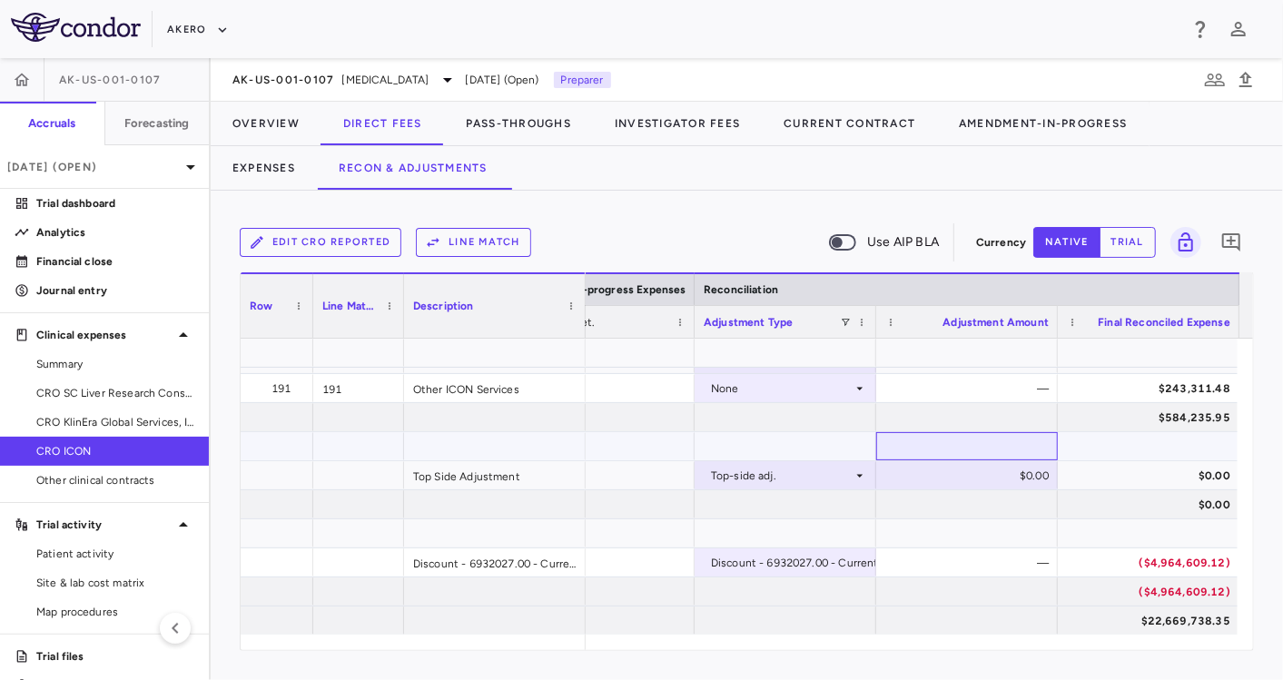
click at [978, 441] on div at bounding box center [967, 446] width 182 height 28
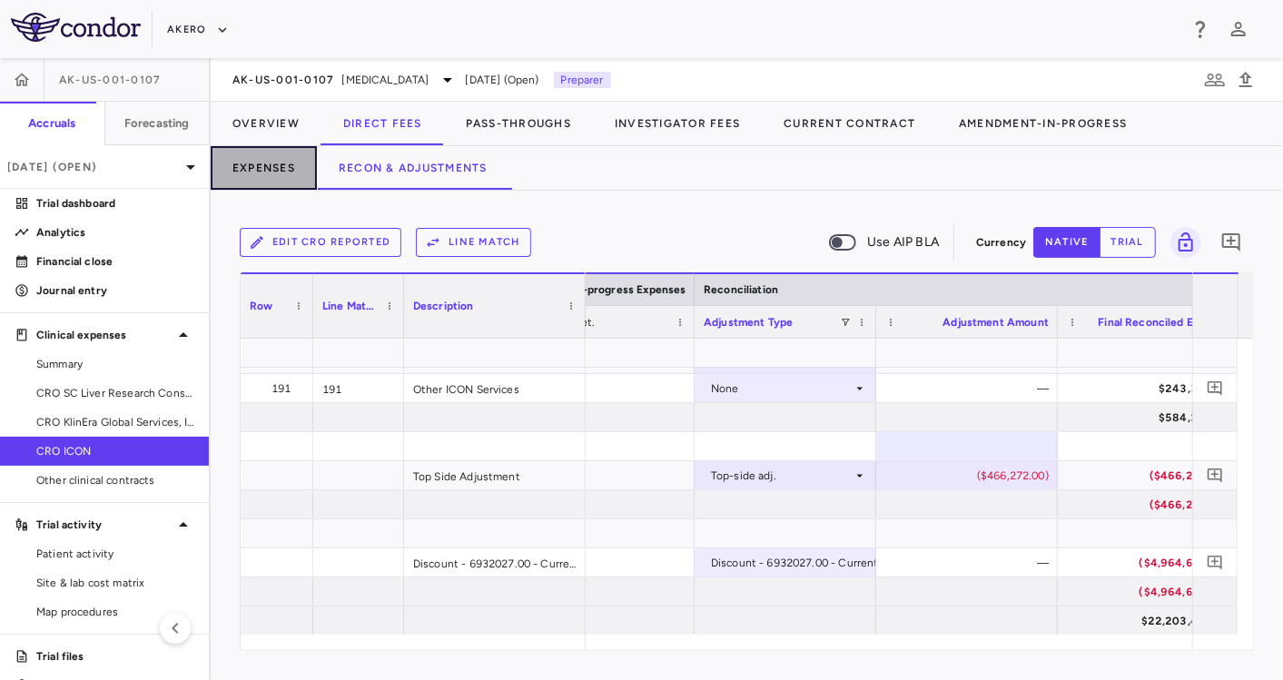
click at [267, 169] on button "Expenses" at bounding box center [264, 168] width 106 height 44
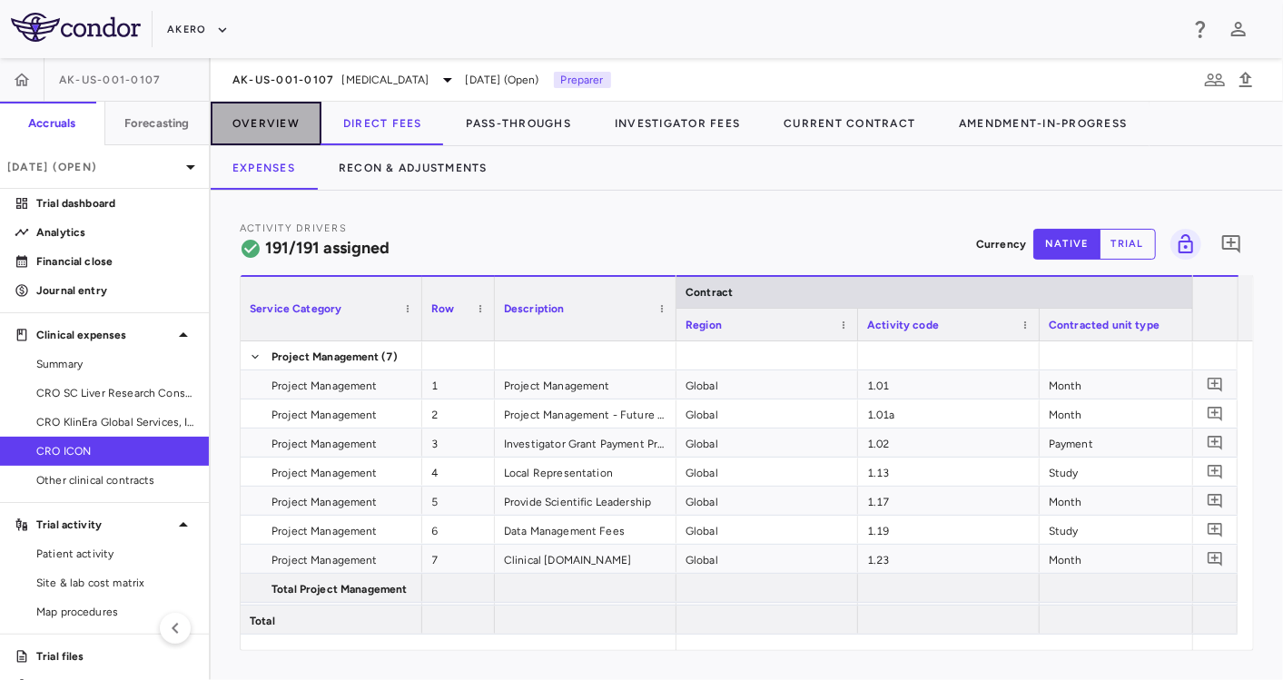
click at [277, 128] on button "Overview" at bounding box center [266, 124] width 111 height 44
